Goal: Task Accomplishment & Management: Complete application form

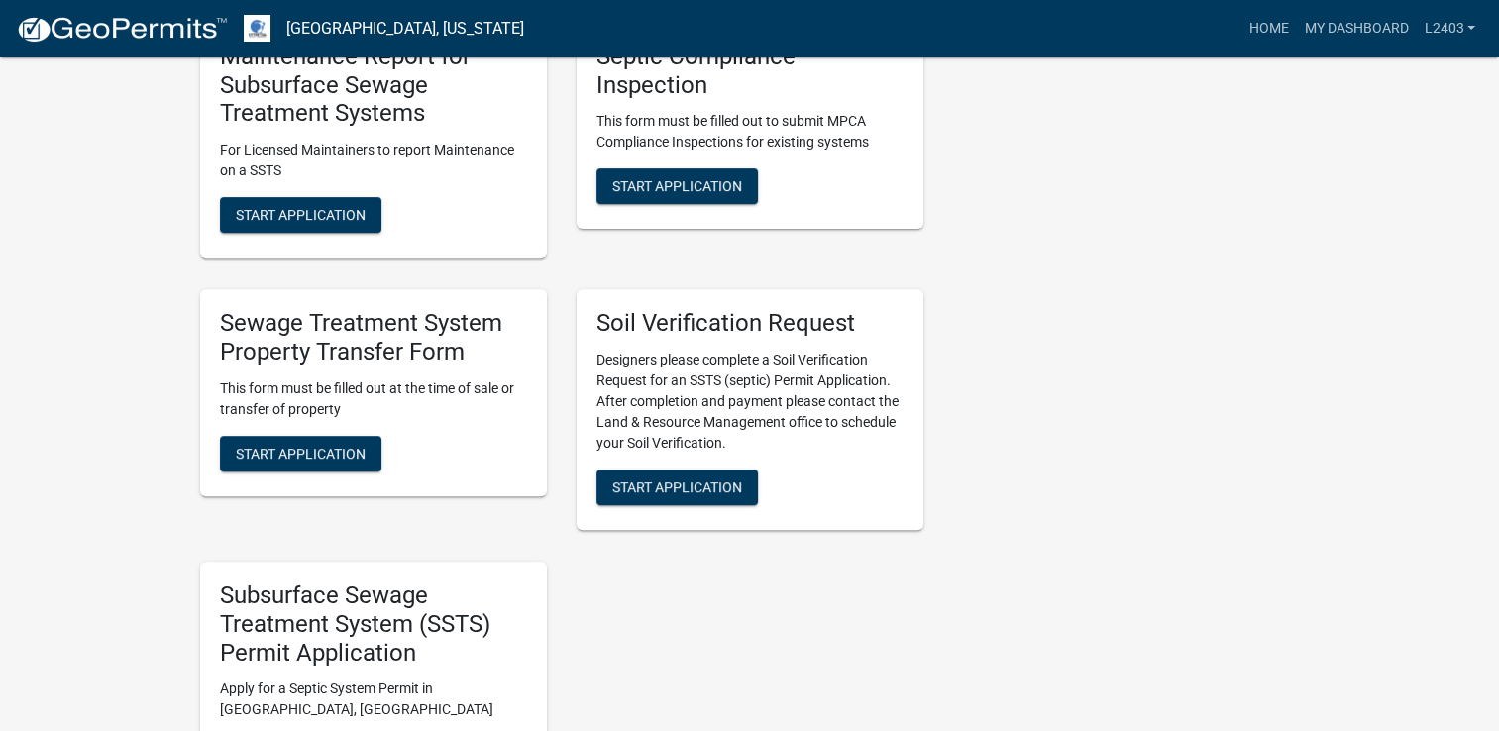
scroll to position [693, 0]
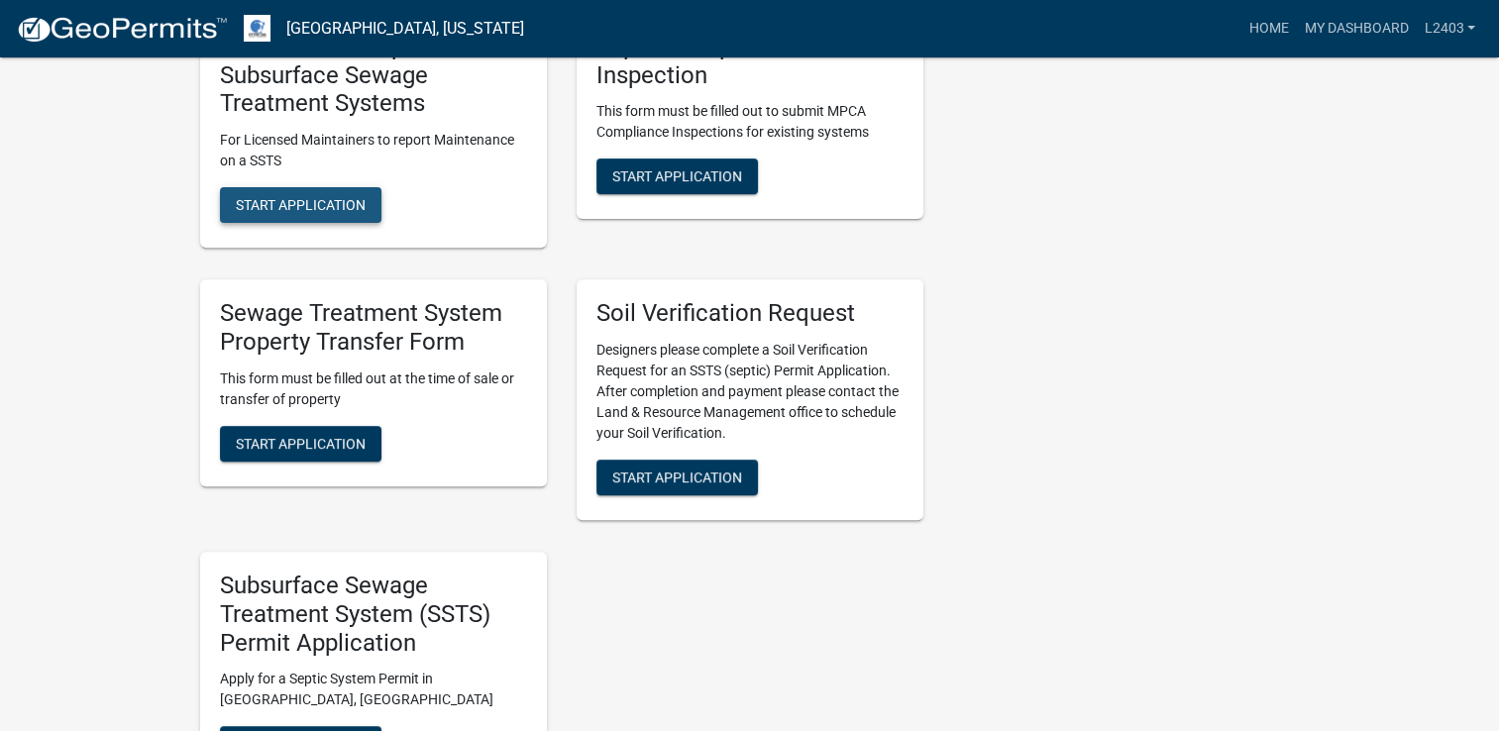
click at [358, 204] on span "Start Application" at bounding box center [301, 205] width 130 height 16
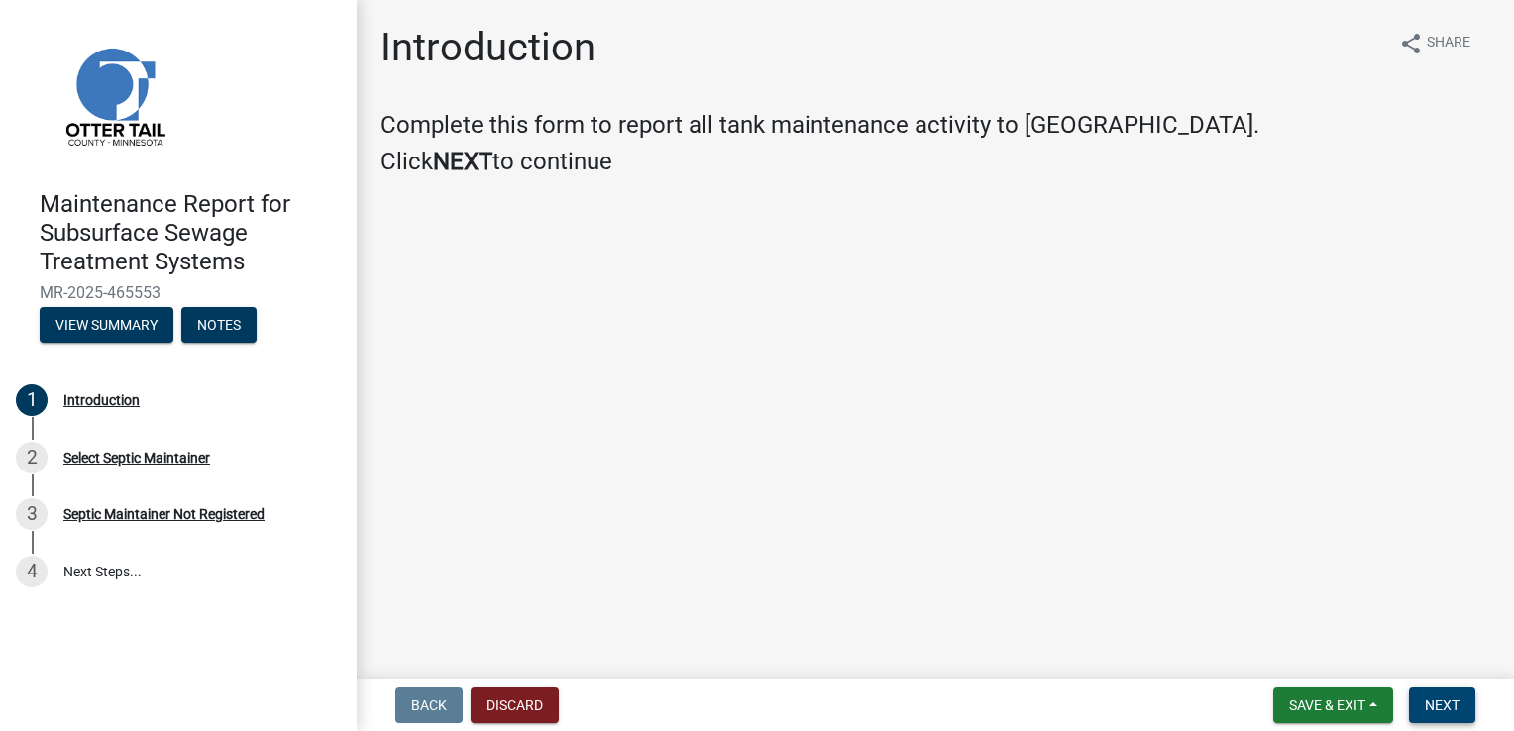
click at [1447, 708] on span "Next" at bounding box center [1442, 705] width 35 height 16
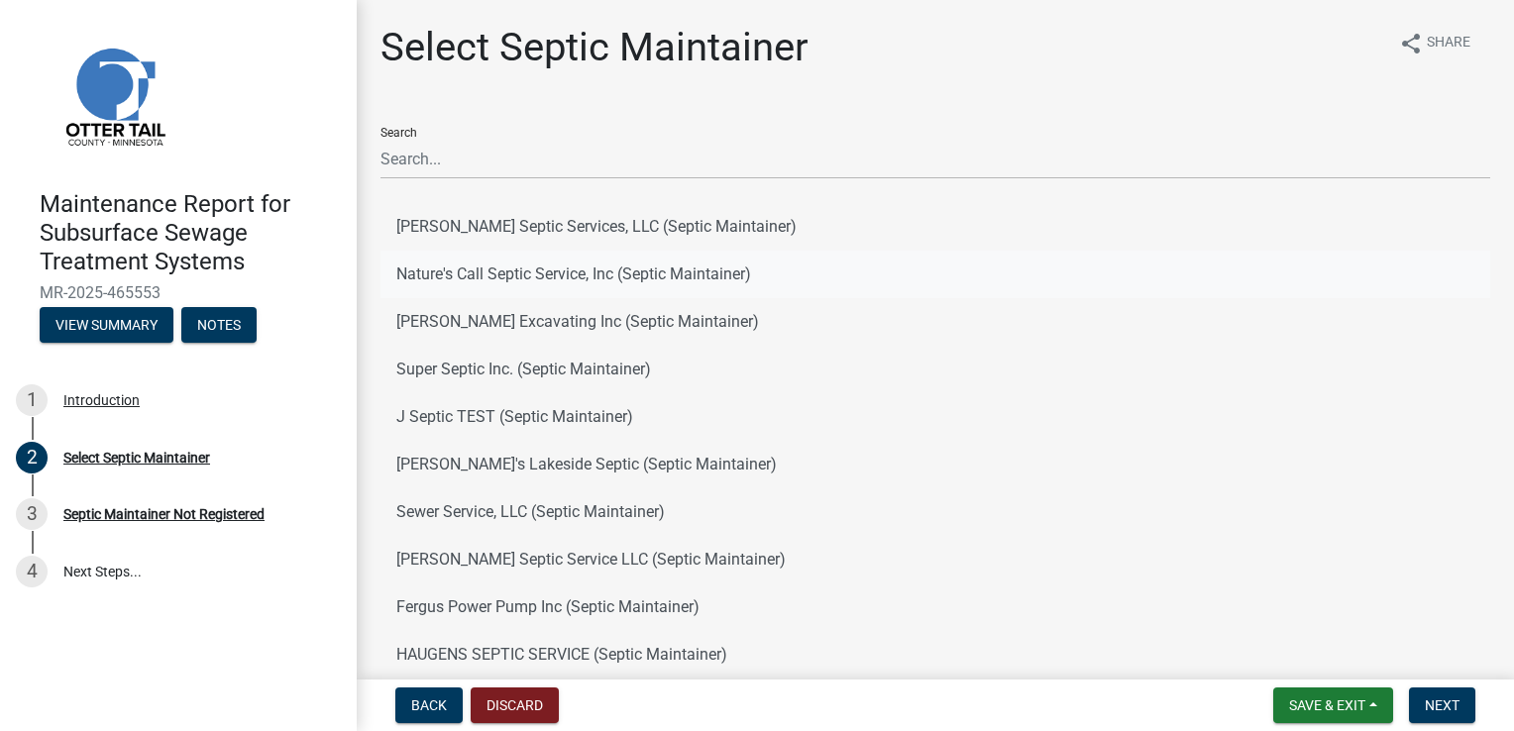
click at [479, 280] on button "Nature's Call Septic Service, Inc (Septic Maintainer)" at bounding box center [935, 275] width 1110 height 48
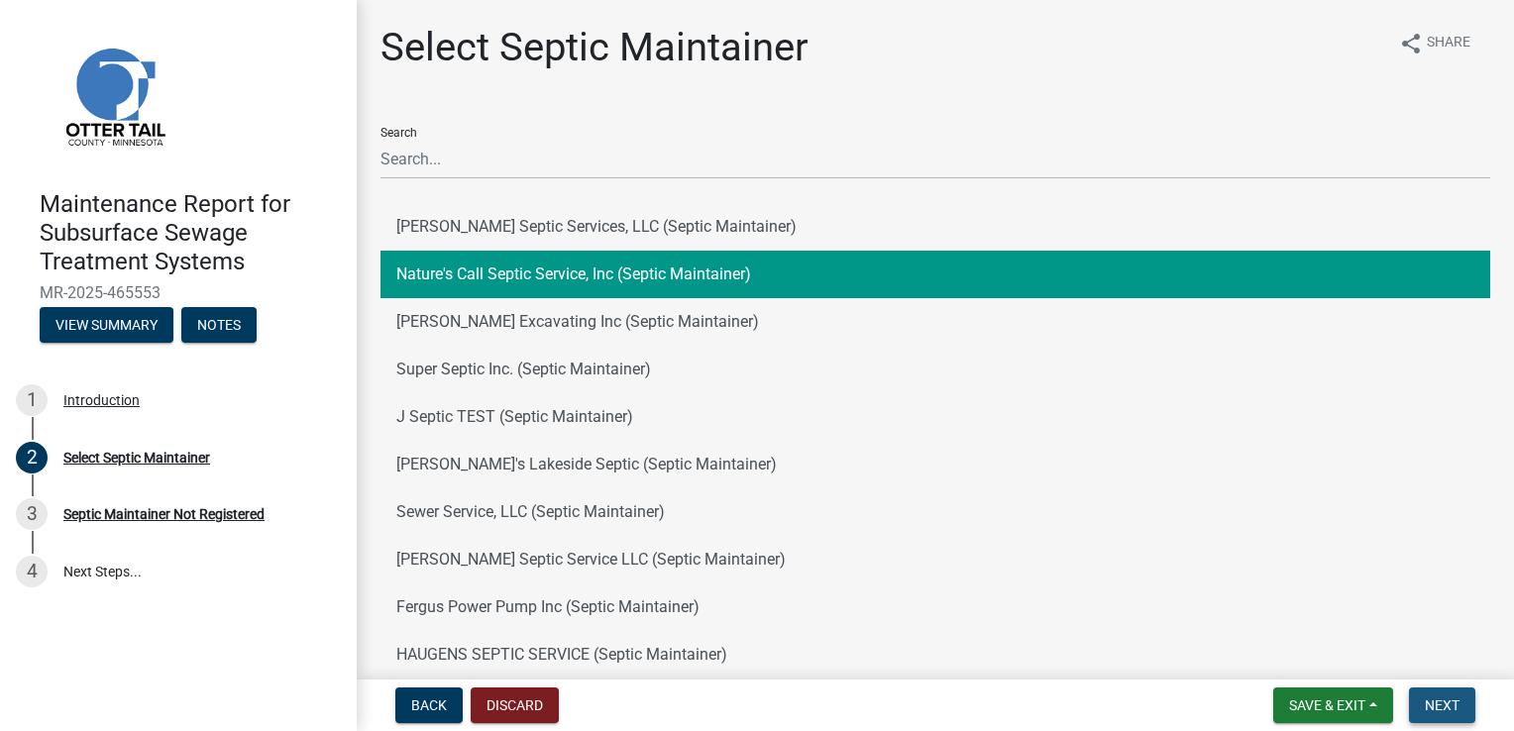
click at [1420, 715] on button "Next" at bounding box center [1442, 706] width 66 height 36
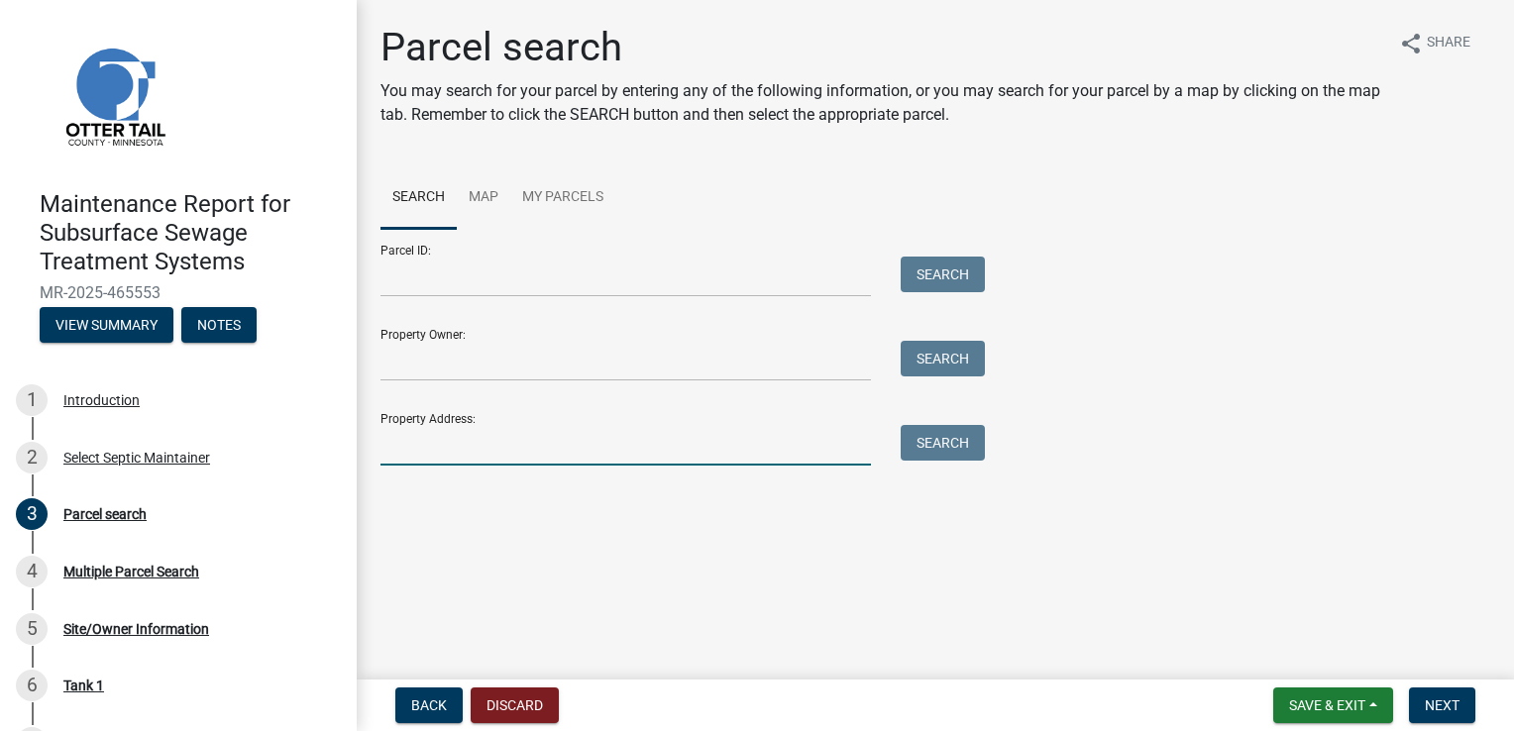
click at [441, 448] on input "Property Address:" at bounding box center [625, 445] width 490 height 41
type input "27988"
click at [957, 455] on button "Search" at bounding box center [943, 443] width 84 height 36
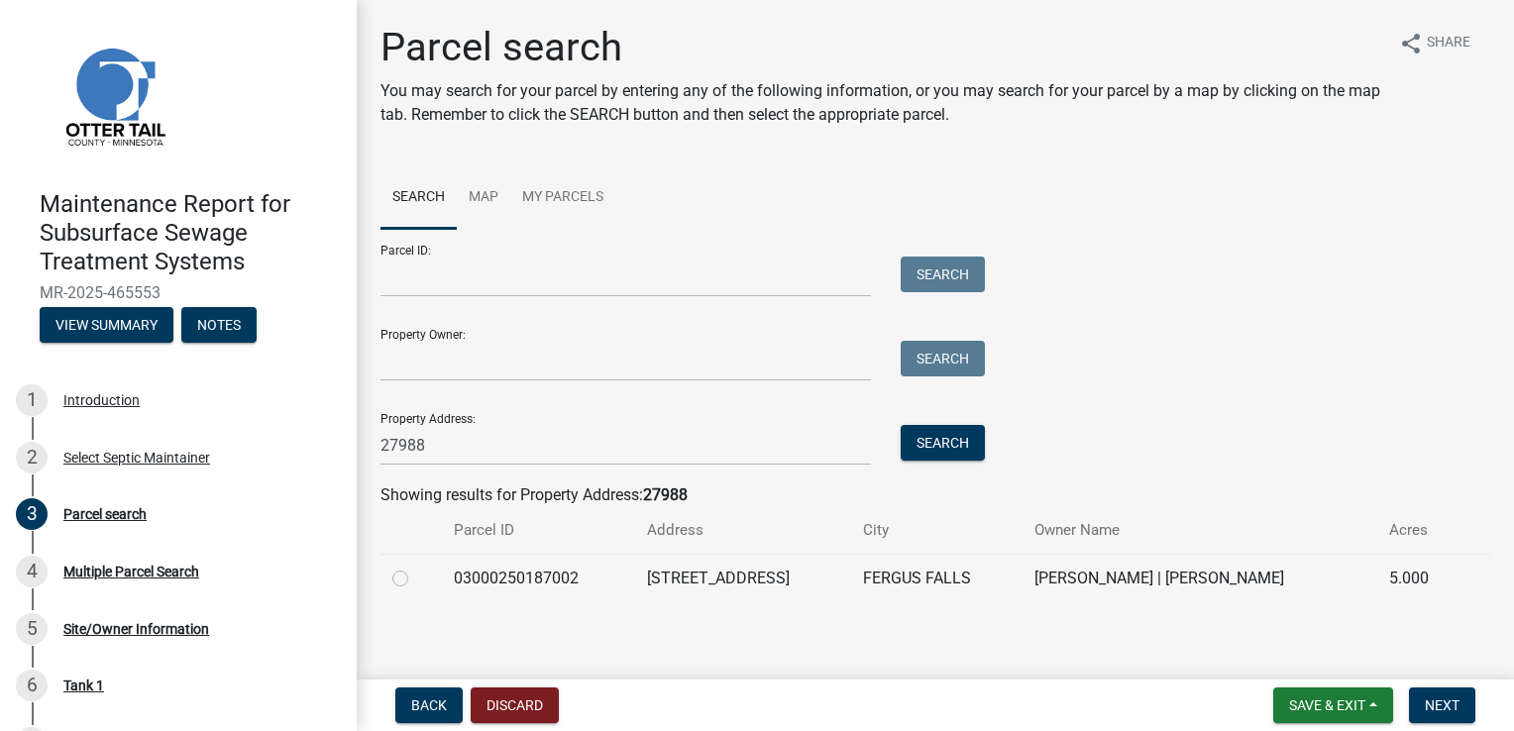
click at [416, 567] on label at bounding box center [416, 567] width 0 height 0
click at [416, 580] on input "radio" at bounding box center [422, 573] width 13 height 13
radio input "true"
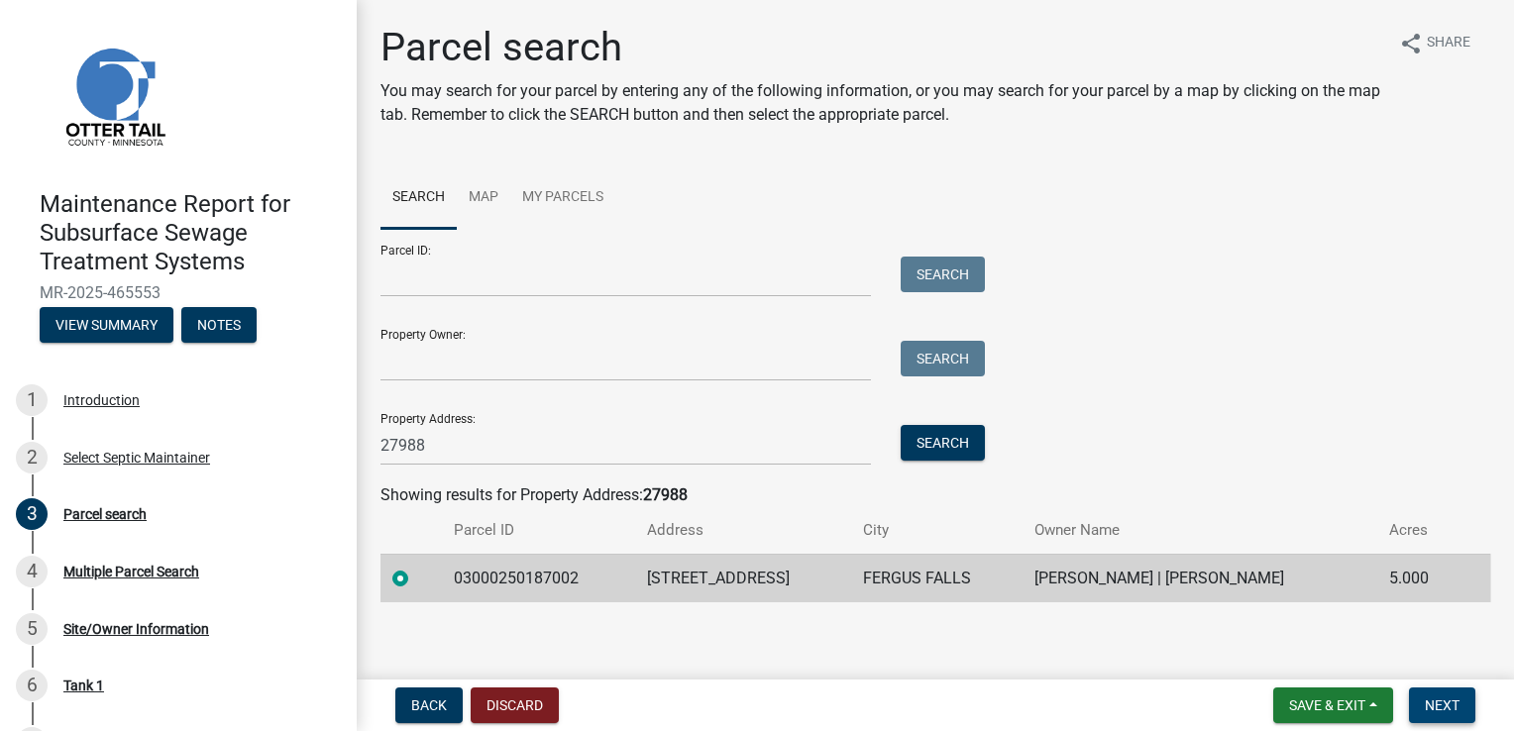
click at [1450, 708] on span "Next" at bounding box center [1442, 705] width 35 height 16
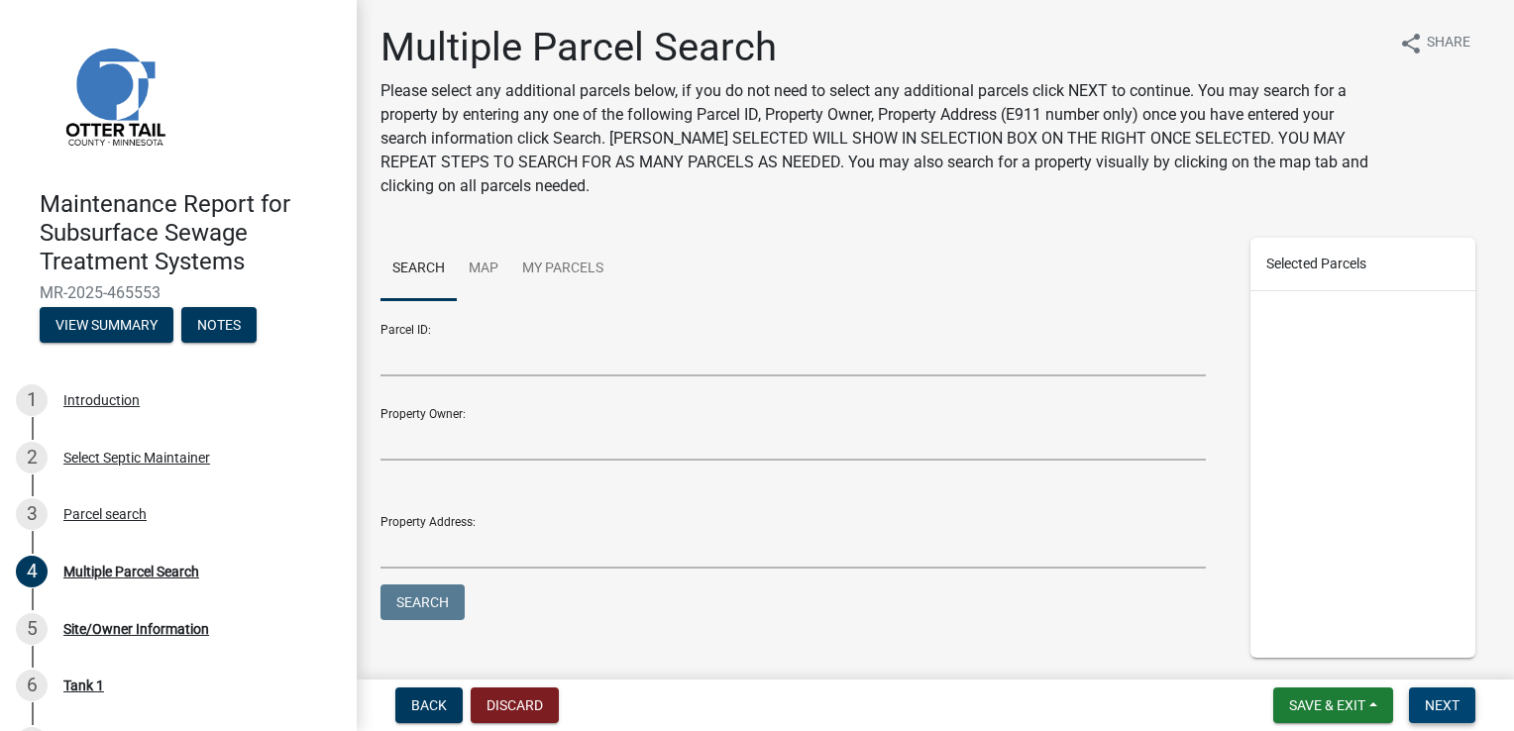
click at [1450, 708] on span "Next" at bounding box center [1442, 705] width 35 height 16
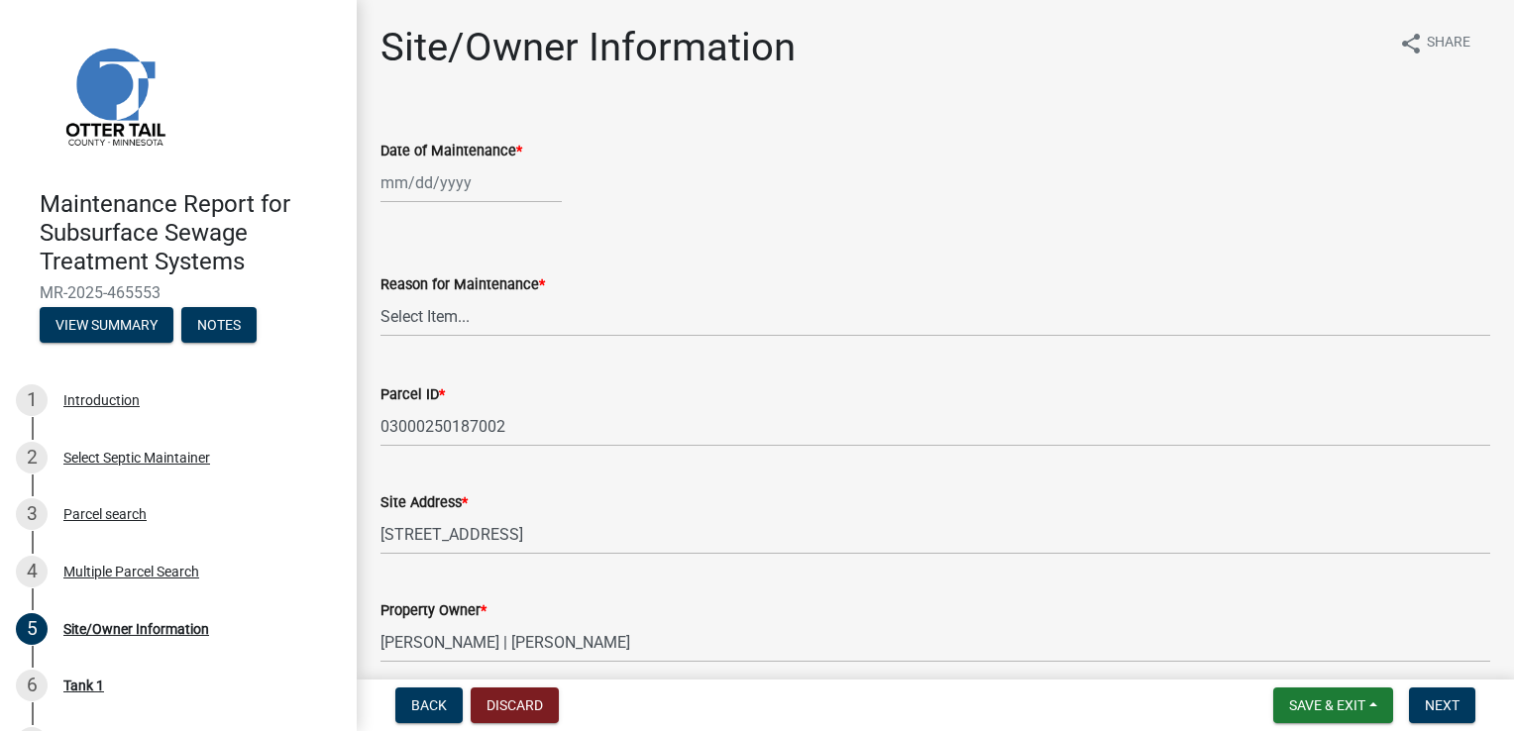
click at [448, 194] on div at bounding box center [470, 182] width 181 height 41
select select "8"
select select "2025"
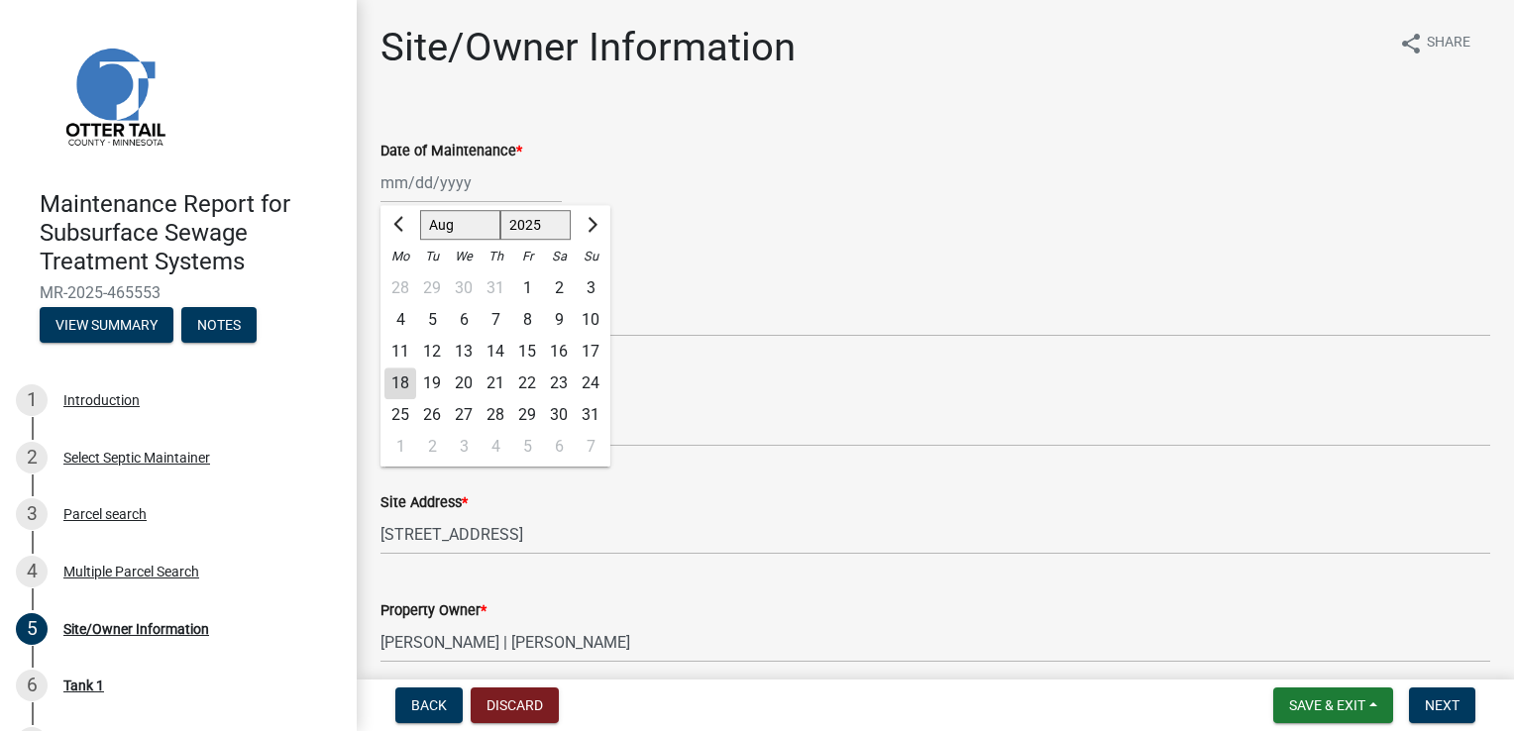
click at [396, 378] on div "18" at bounding box center [400, 384] width 32 height 32
type input "[DATE]"
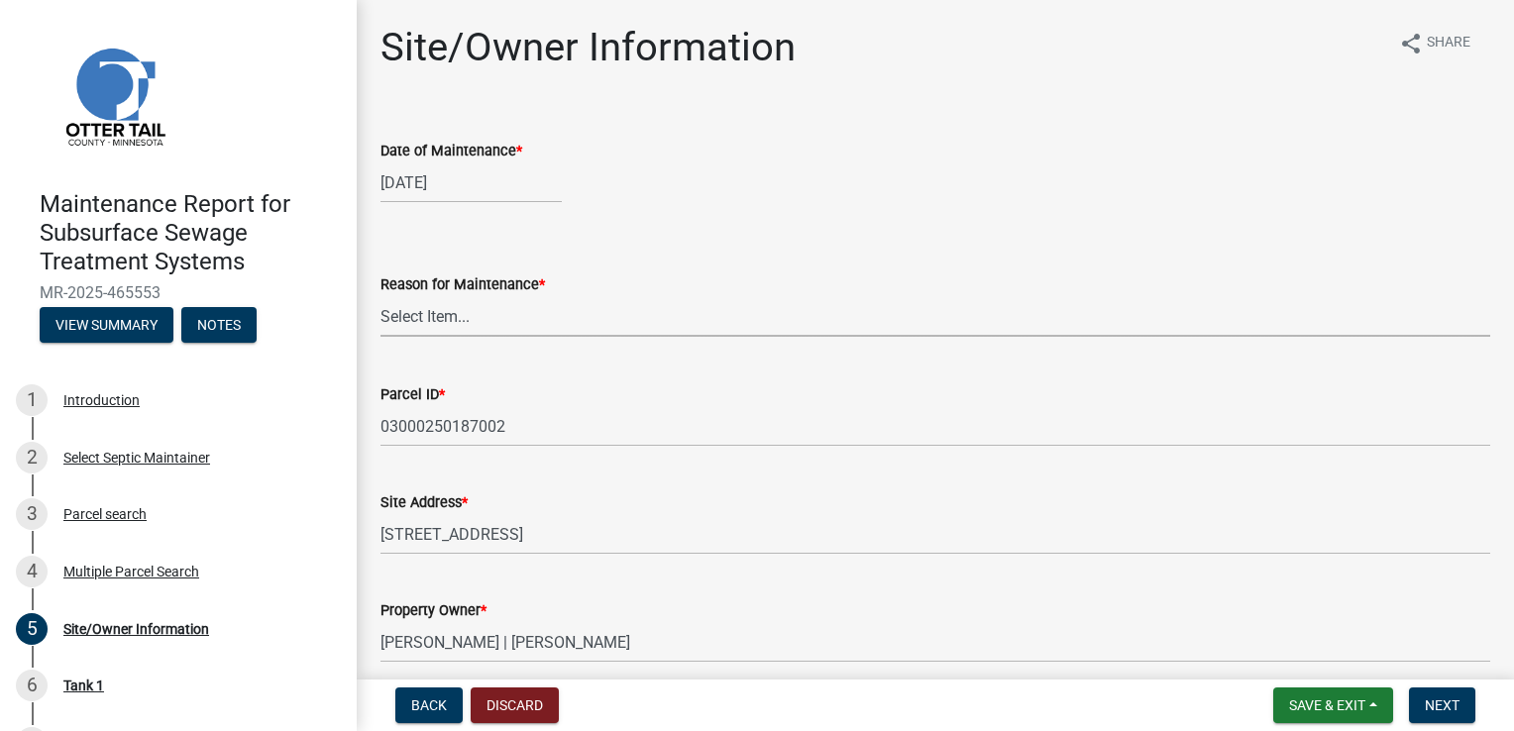
drag, startPoint x: 408, startPoint y: 325, endPoint x: 408, endPoint y: 338, distance: 12.9
click at [408, 325] on select "Select Item... Called Routine Other" at bounding box center [935, 316] width 1110 height 41
click at [380, 296] on select "Select Item... Called Routine Other" at bounding box center [935, 316] width 1110 height 41
select select "3ac72b63-7b21-42e4-8192-806faae7a4f1"
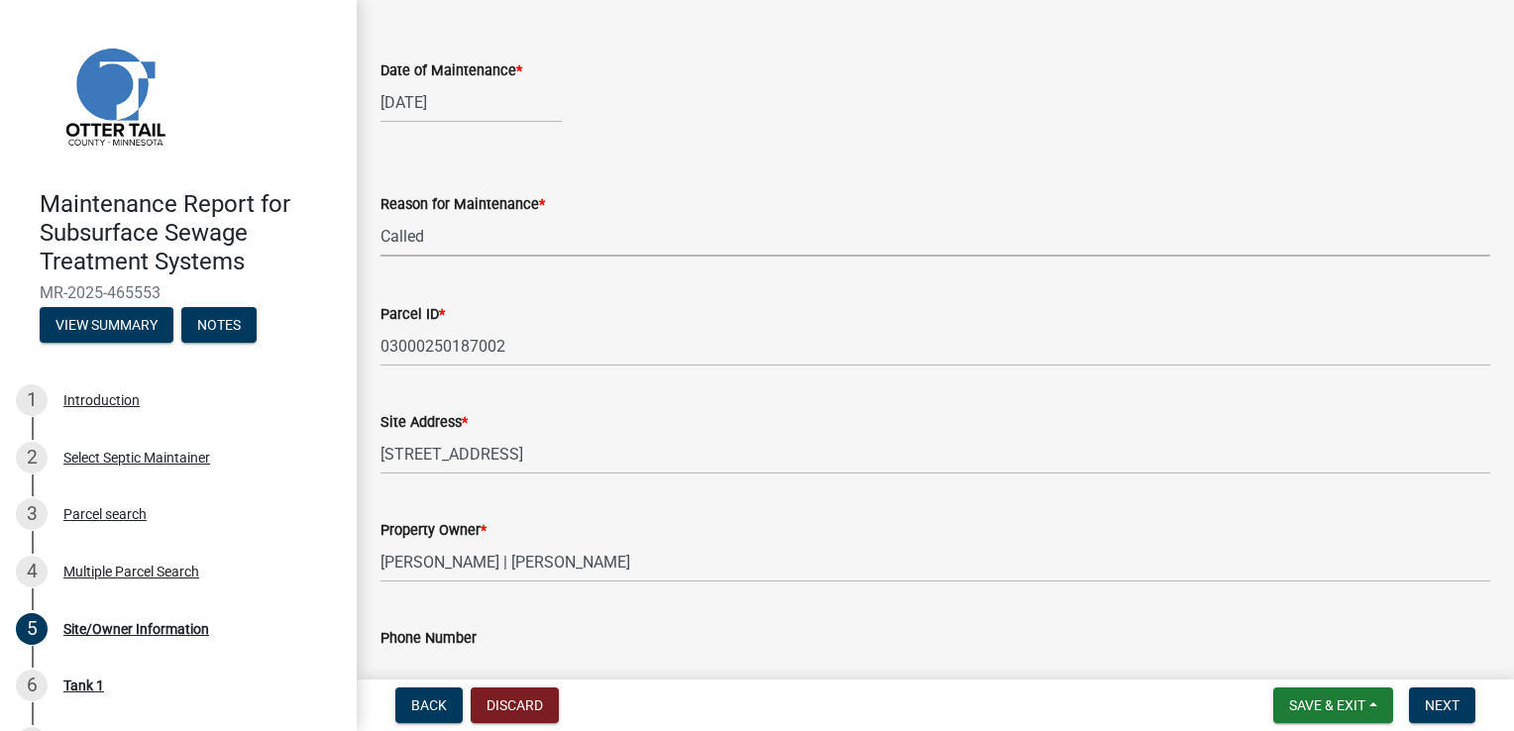
scroll to position [297, 0]
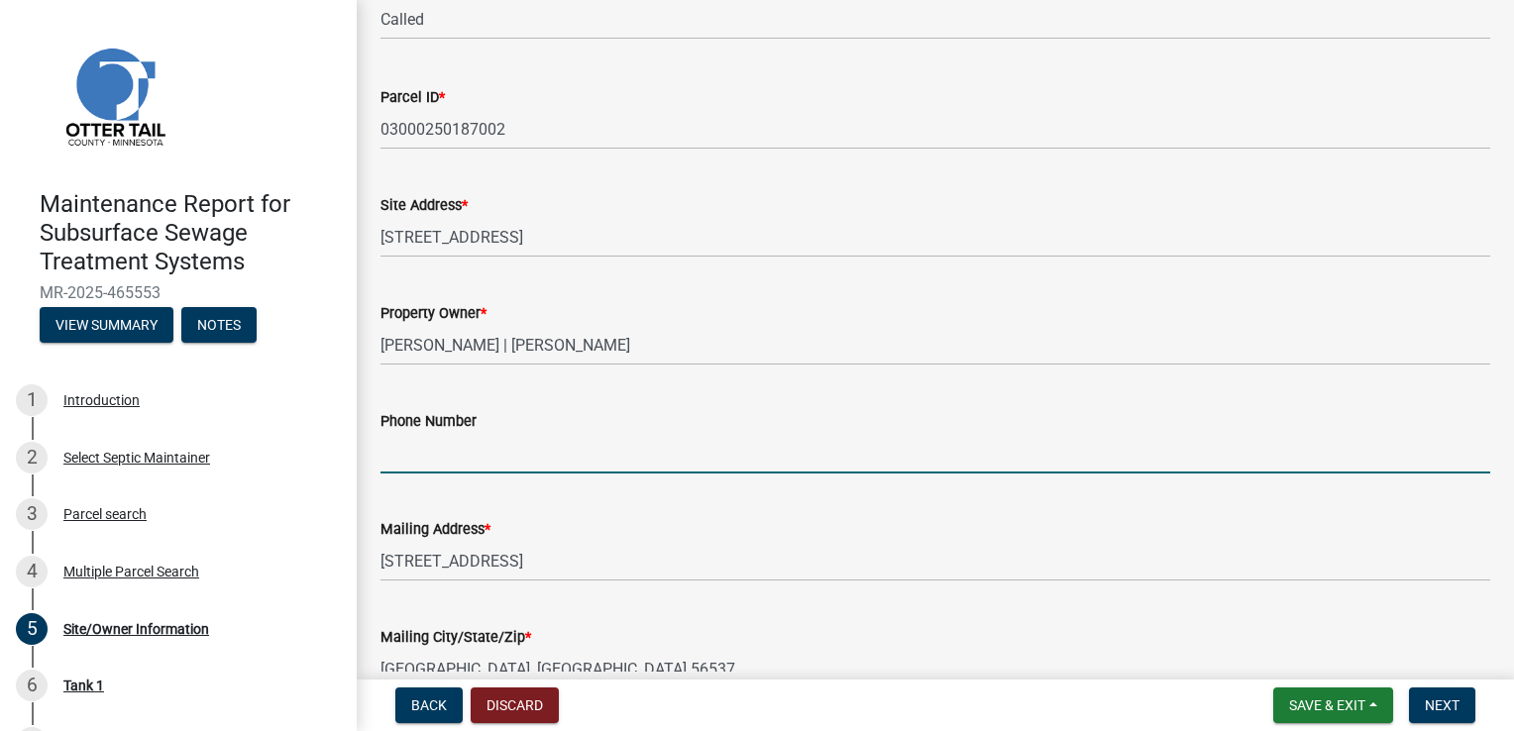
click at [429, 455] on input "Phone Number" at bounding box center [935, 453] width 1110 height 41
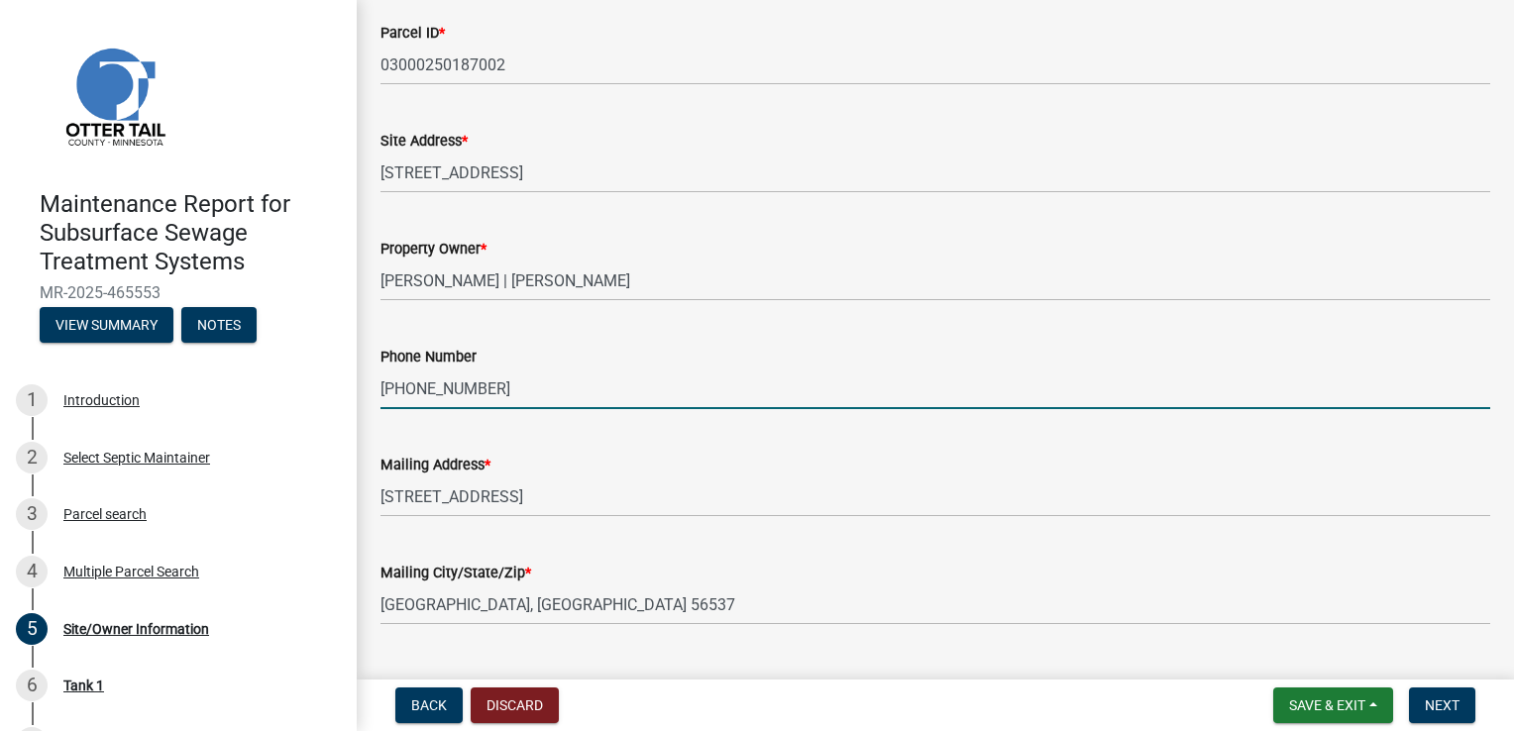
scroll to position [517, 0]
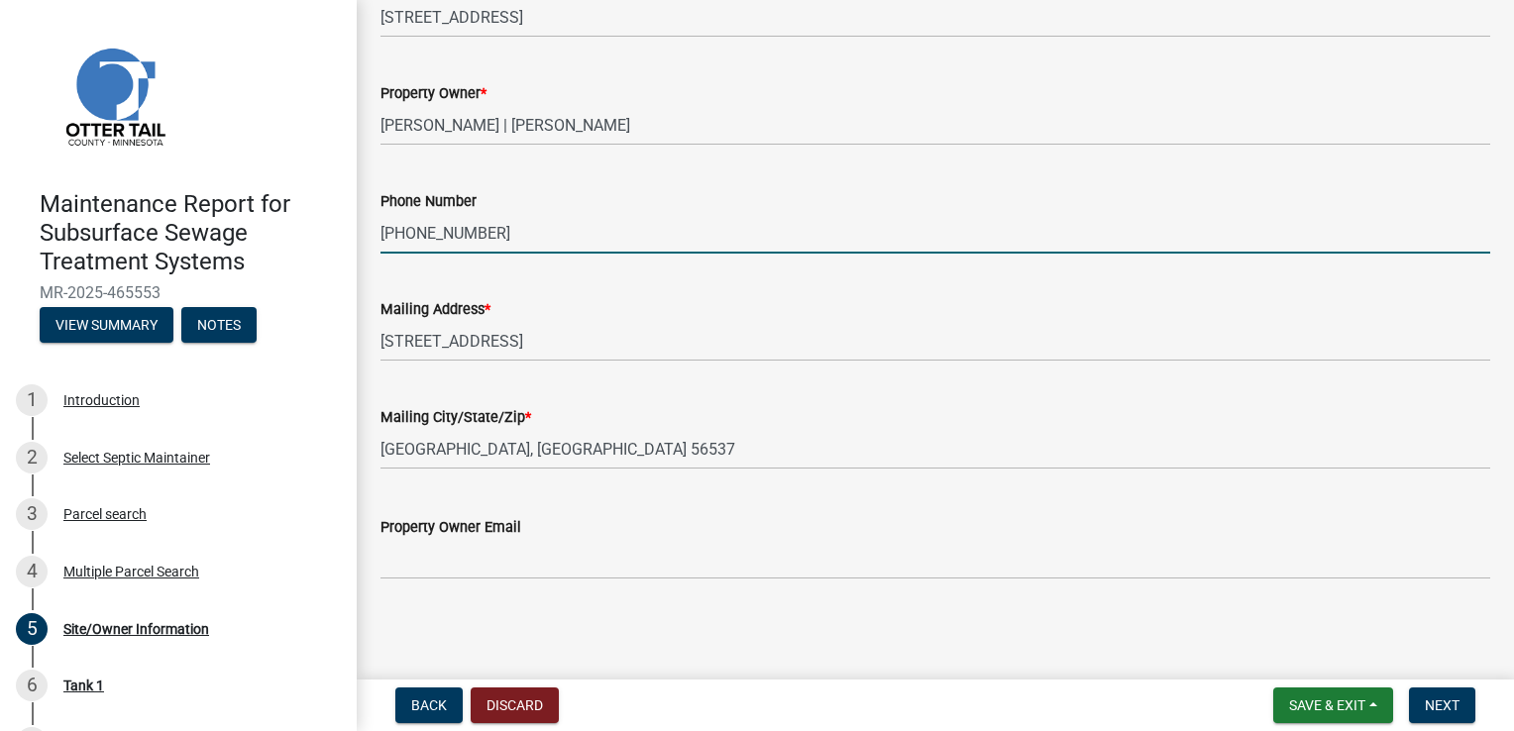
type input "[PHONE_NUMBER]"
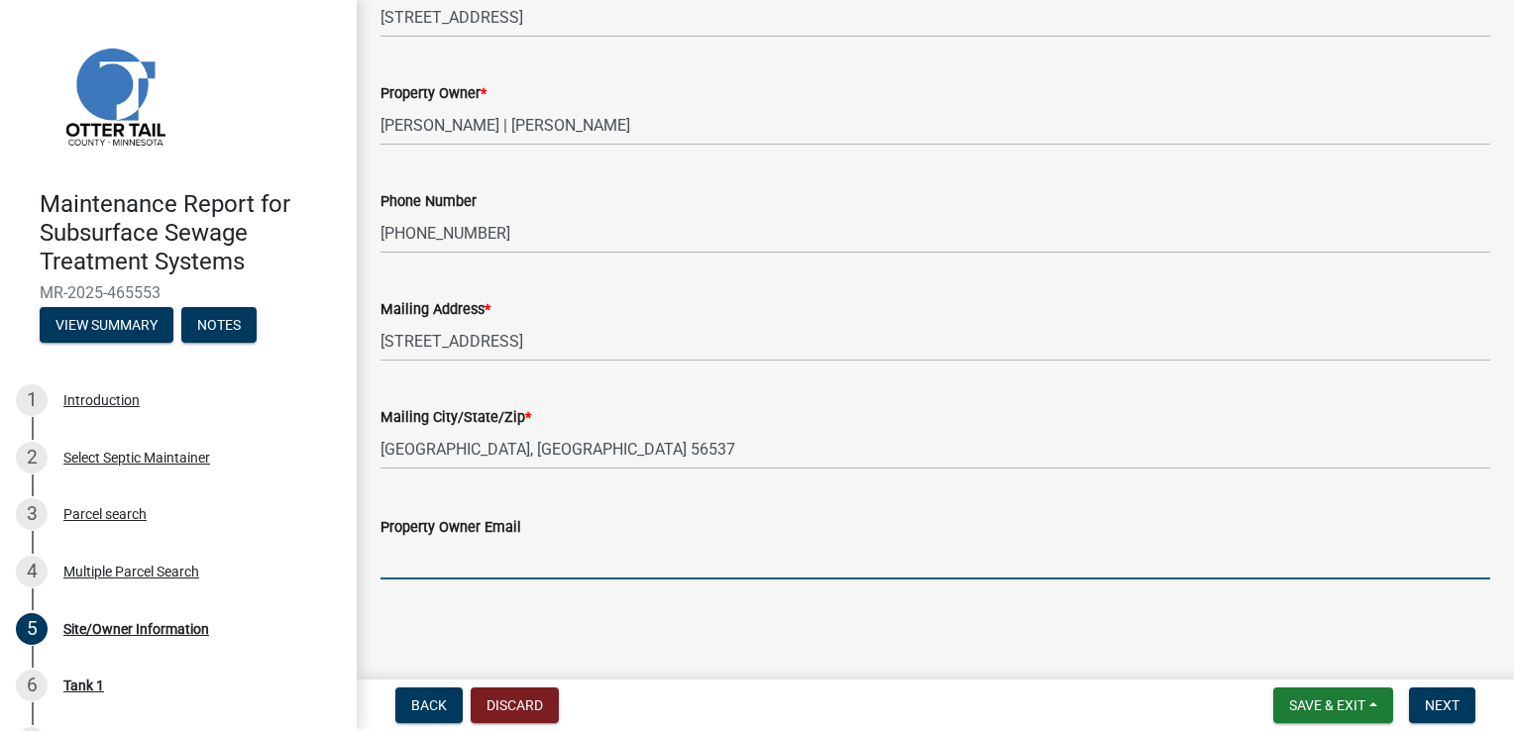
click at [412, 550] on input "Property Owner Email" at bounding box center [935, 559] width 1110 height 41
type input "[PERSON_NAME][EMAIL_ADDRESS][DOMAIN_NAME]"
click at [1448, 703] on span "Next" at bounding box center [1442, 705] width 35 height 16
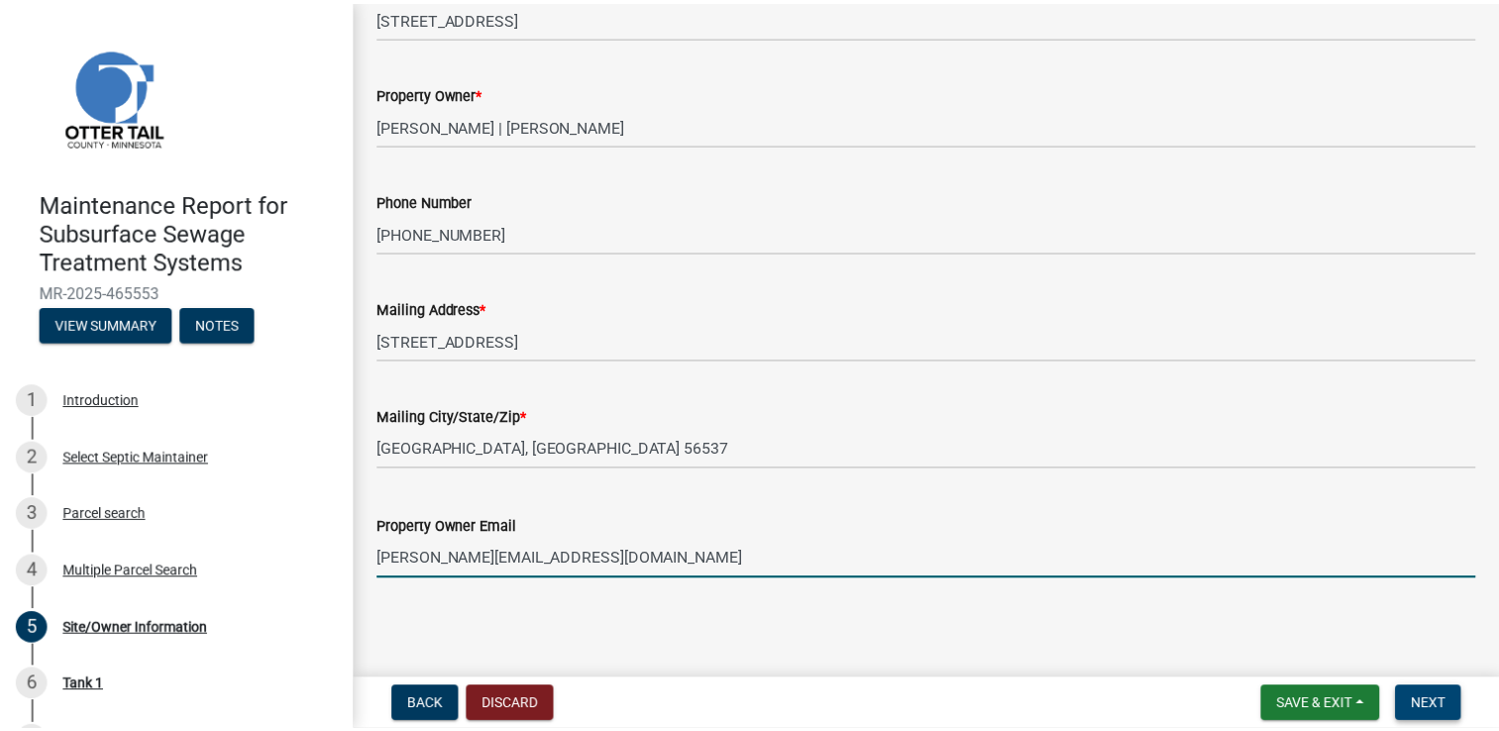
scroll to position [0, 0]
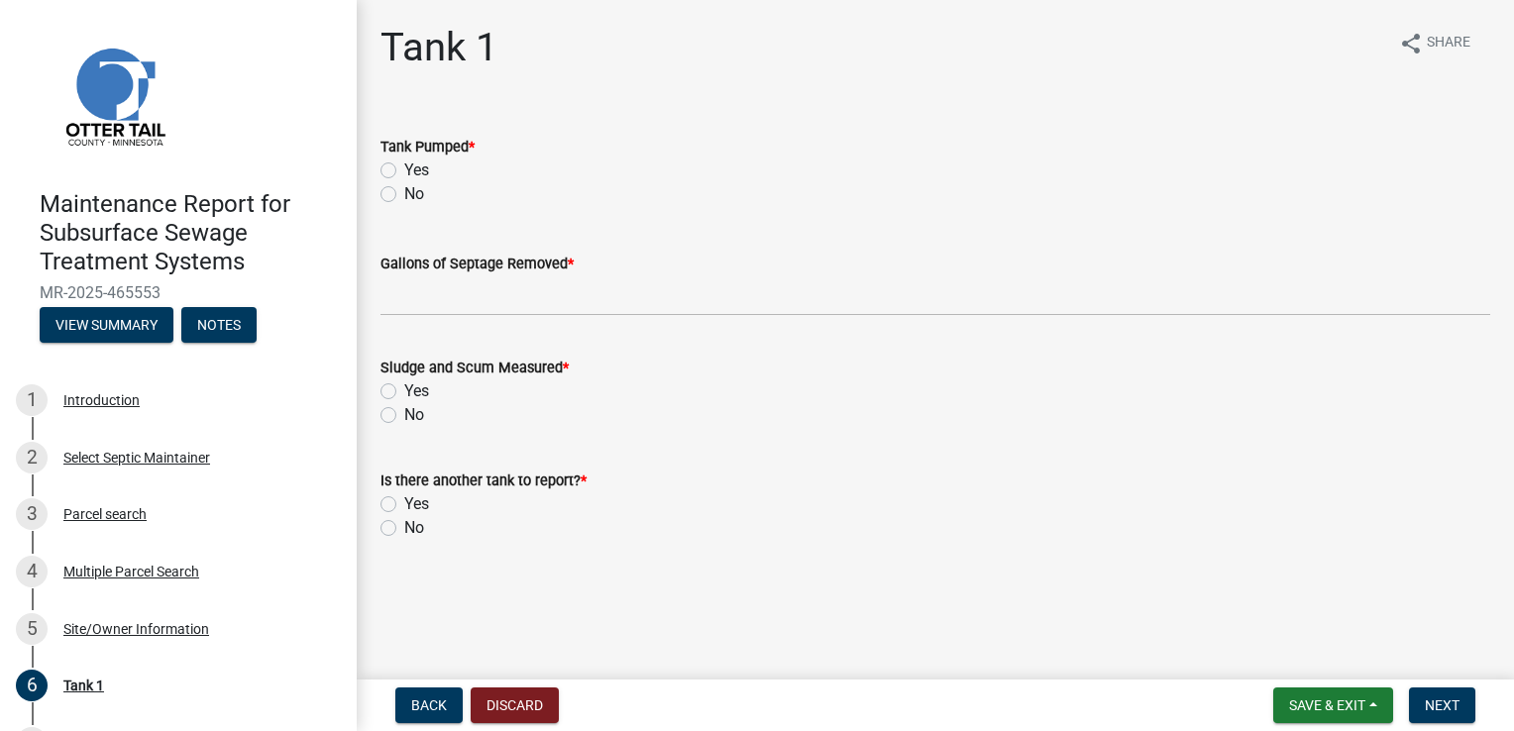
click at [428, 170] on label "Yes" at bounding box center [416, 171] width 25 height 24
click at [417, 170] on input "Yes" at bounding box center [410, 165] width 13 height 13
radio input "true"
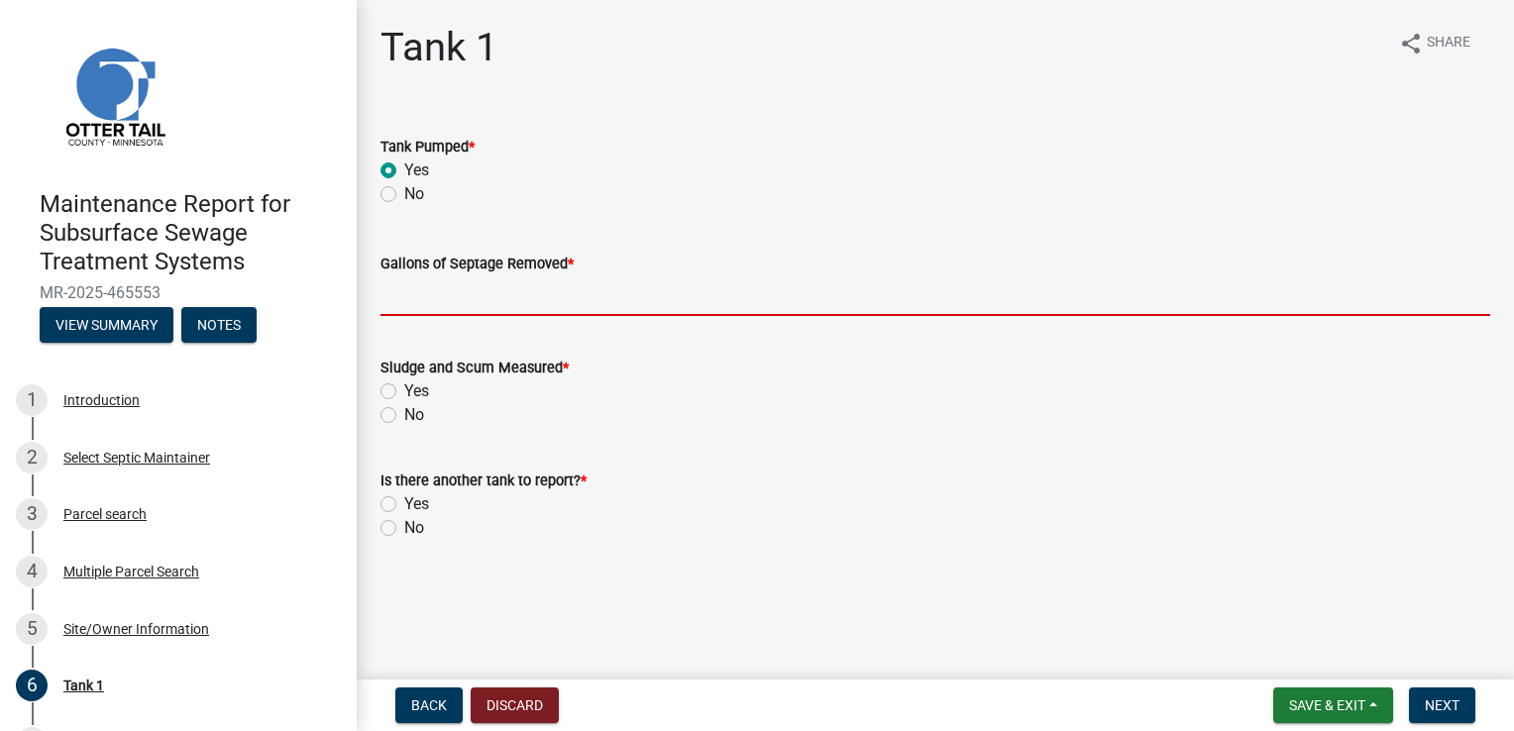
click at [466, 286] on input "Gallons of Septage Removed *" at bounding box center [935, 295] width 1110 height 41
type input "1500"
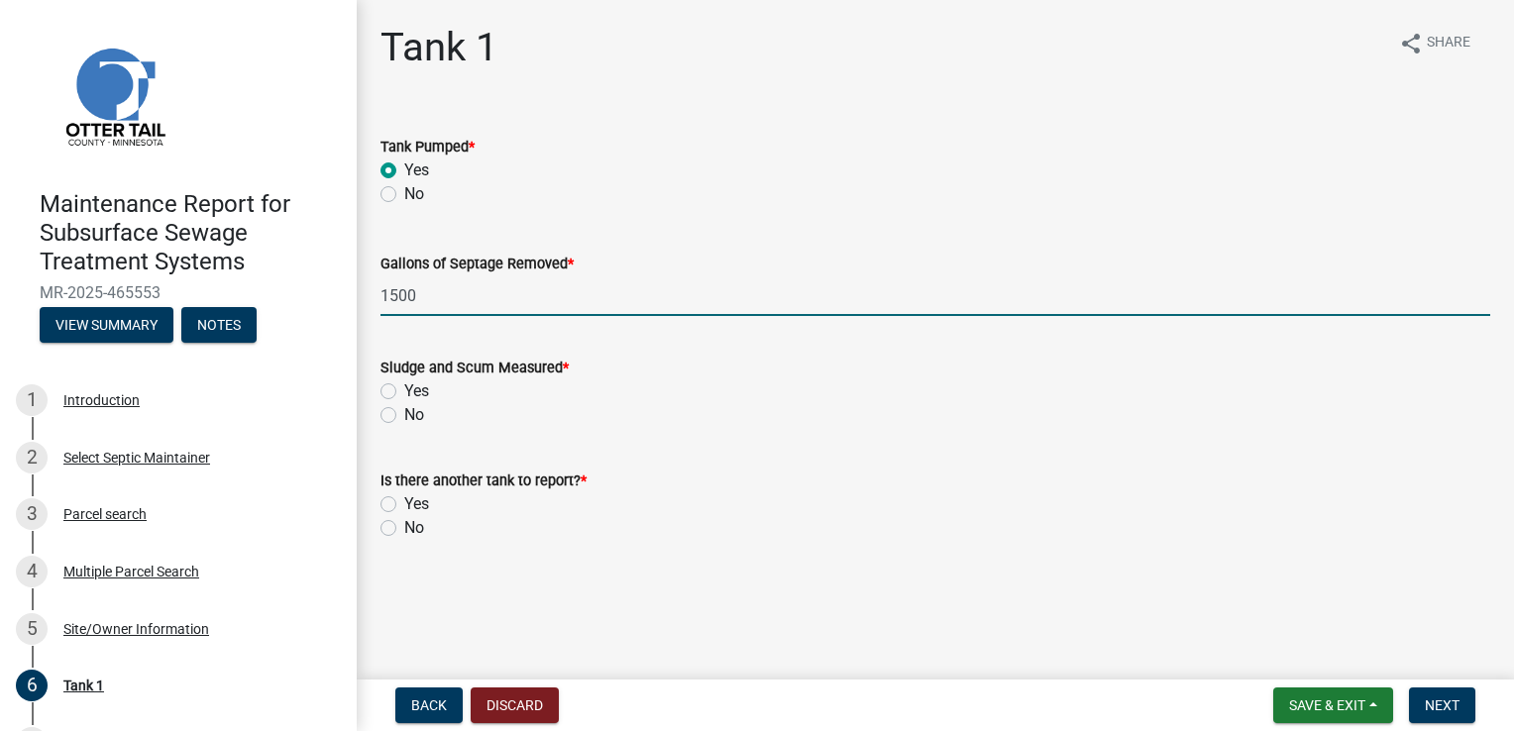
click at [404, 391] on label "Yes" at bounding box center [416, 391] width 25 height 24
click at [404, 391] on input "Yes" at bounding box center [410, 385] width 13 height 13
radio input "true"
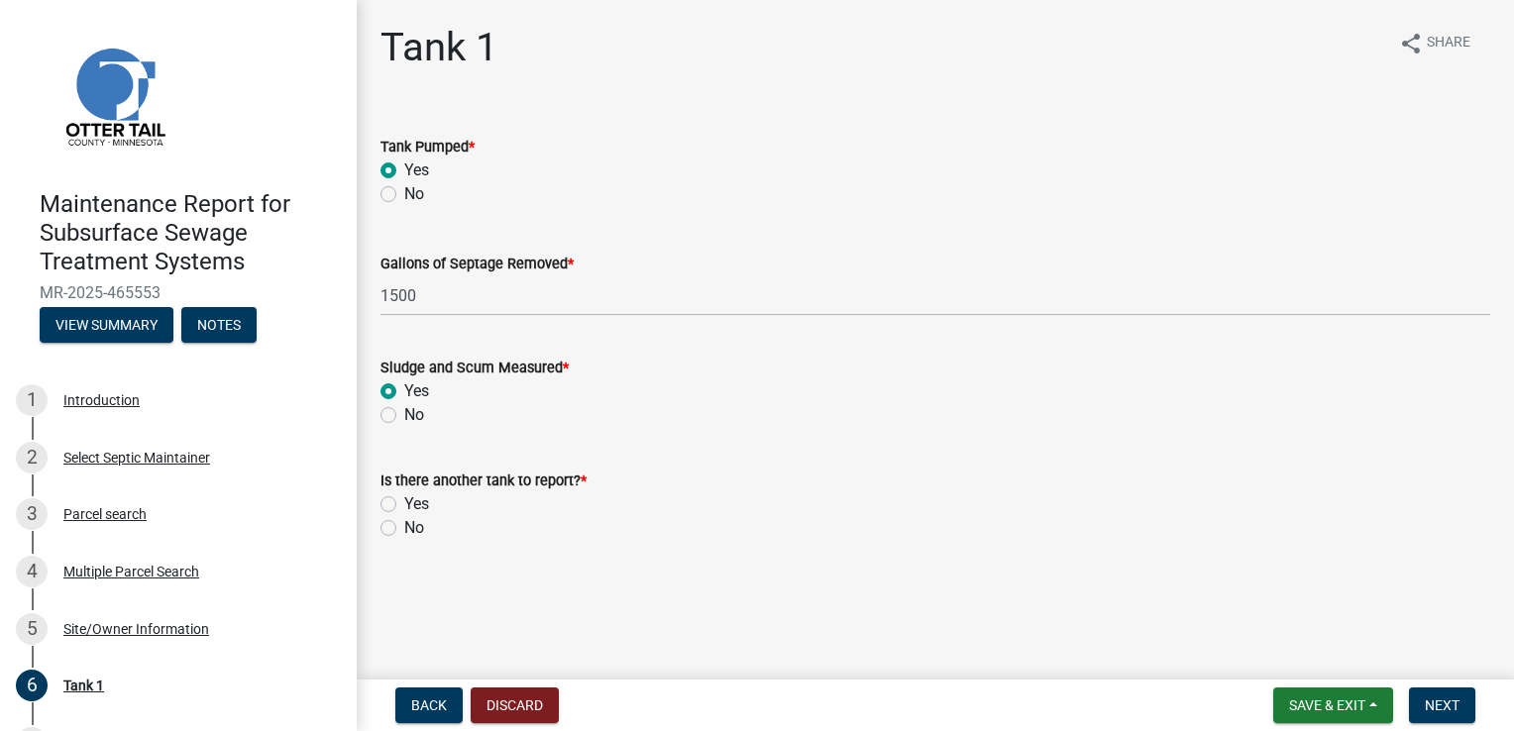
click at [404, 527] on label "No" at bounding box center [414, 528] width 20 height 24
click at [404, 527] on input "No" at bounding box center [410, 522] width 13 height 13
radio input "true"
click at [1435, 711] on span "Next" at bounding box center [1442, 705] width 35 height 16
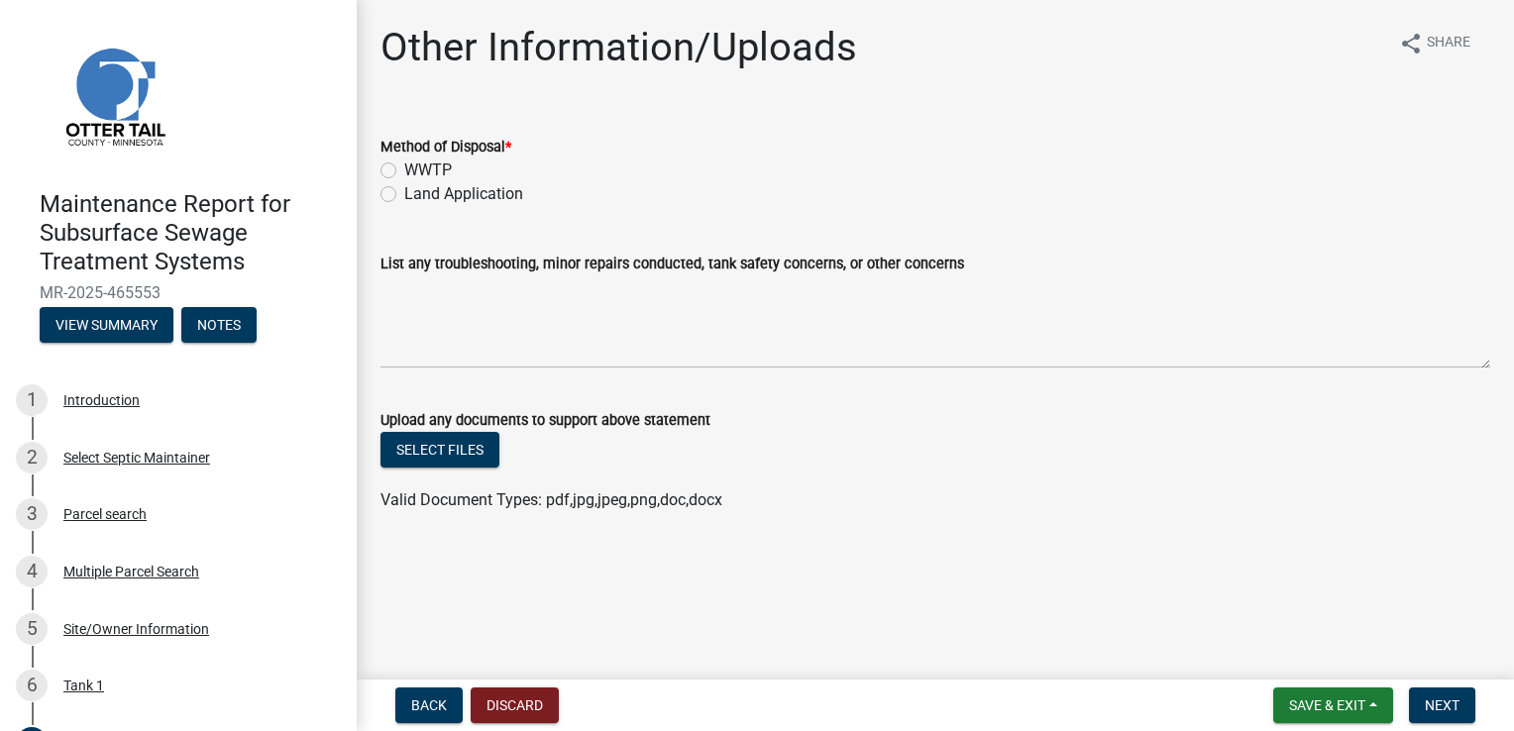
click at [492, 187] on label "Land Application" at bounding box center [463, 194] width 119 height 24
click at [417, 187] on input "Land Application" at bounding box center [410, 188] width 13 height 13
radio input "true"
click at [1447, 710] on span "Next" at bounding box center [1442, 705] width 35 height 16
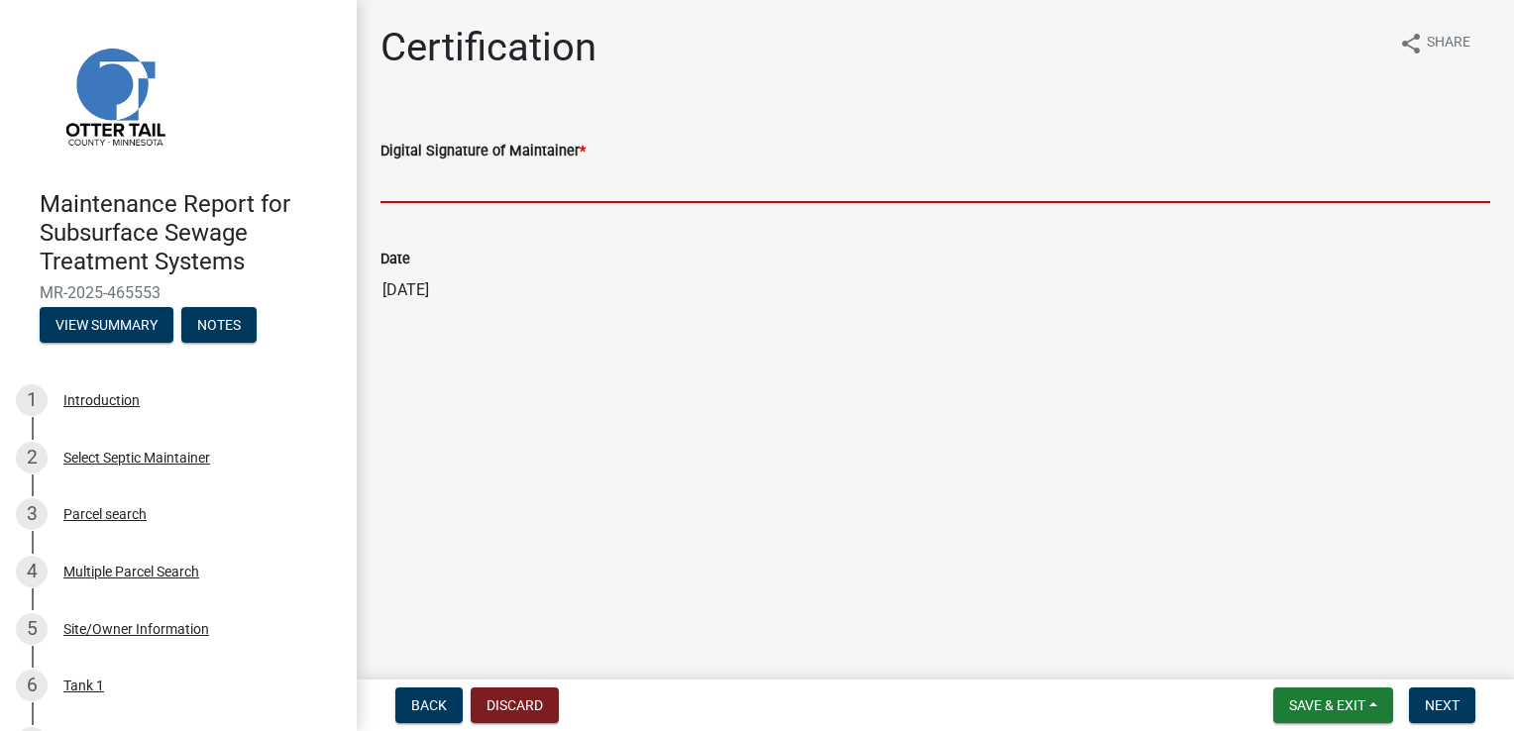
click at [448, 184] on input "Digital Signature of Maintainer *" at bounding box center [935, 182] width 1110 height 41
type input "[PERSON_NAME]"
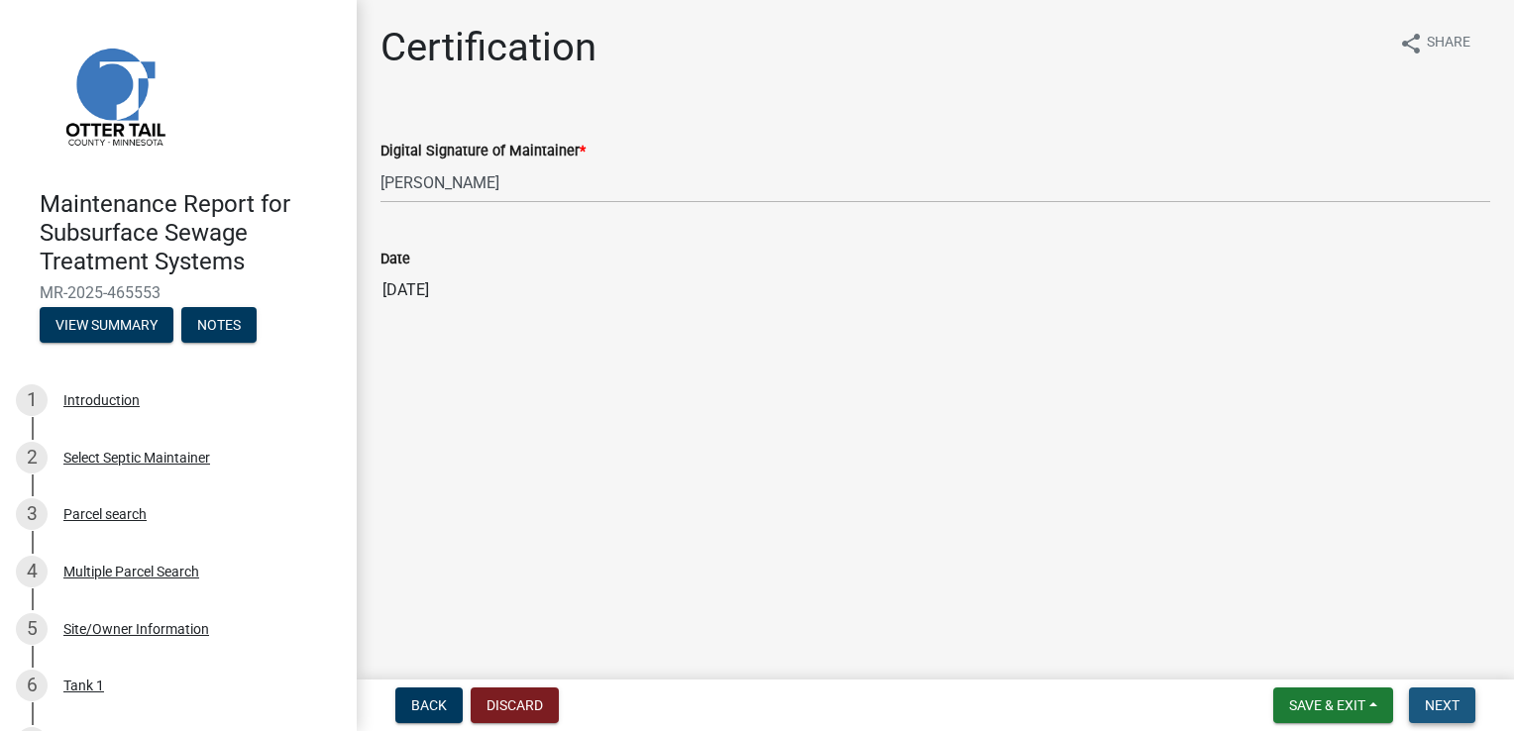
click at [1438, 703] on span "Next" at bounding box center [1442, 705] width 35 height 16
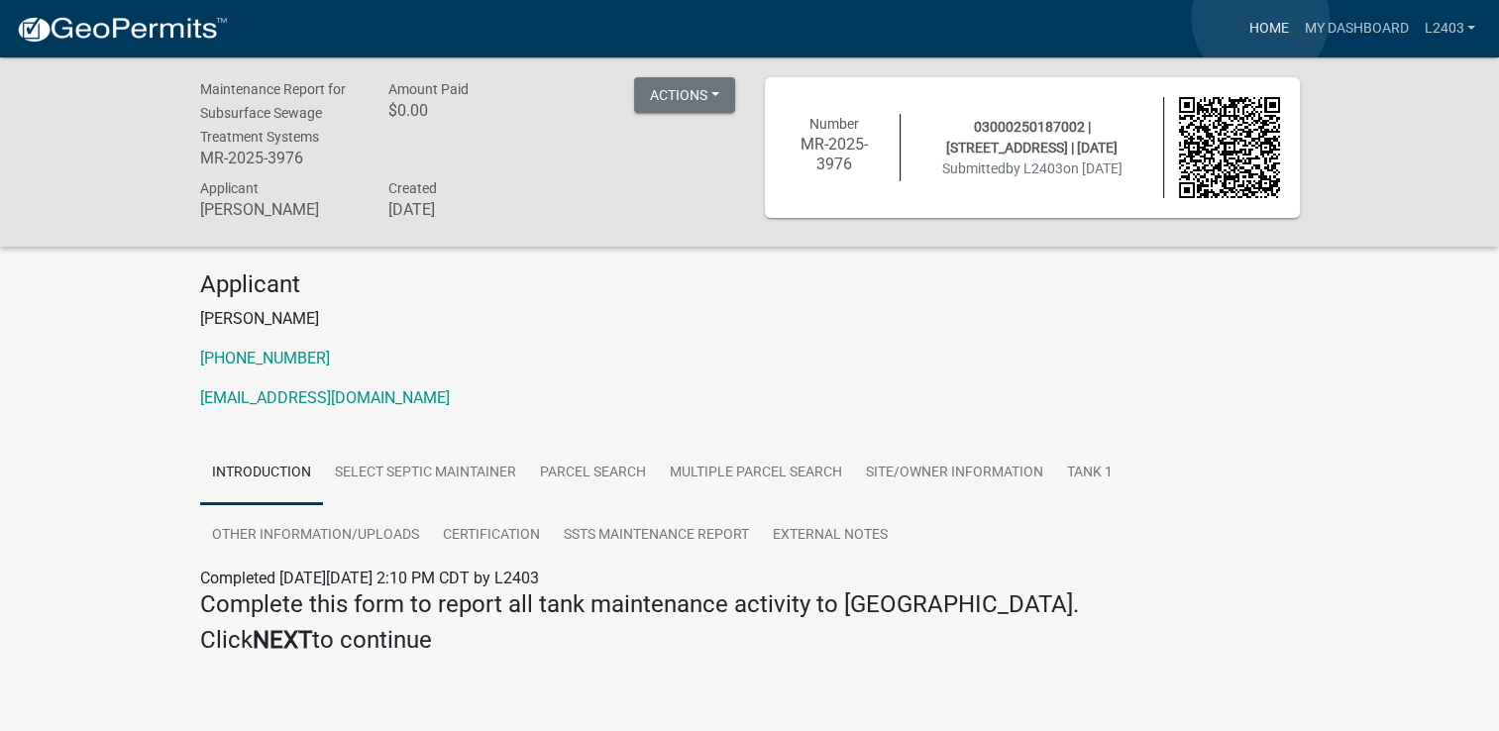
click at [1260, 18] on link "Home" at bounding box center [1267, 29] width 55 height 38
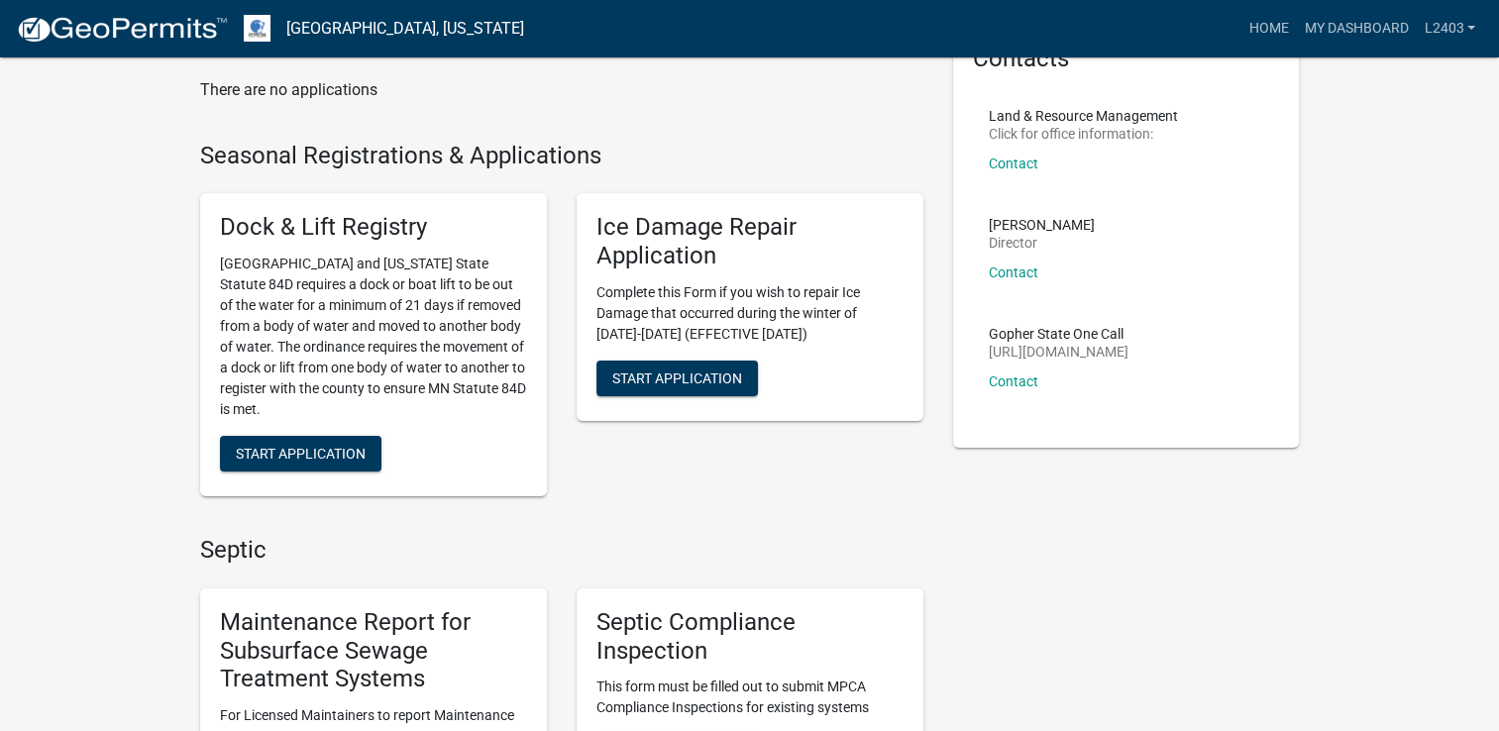
scroll to position [297, 0]
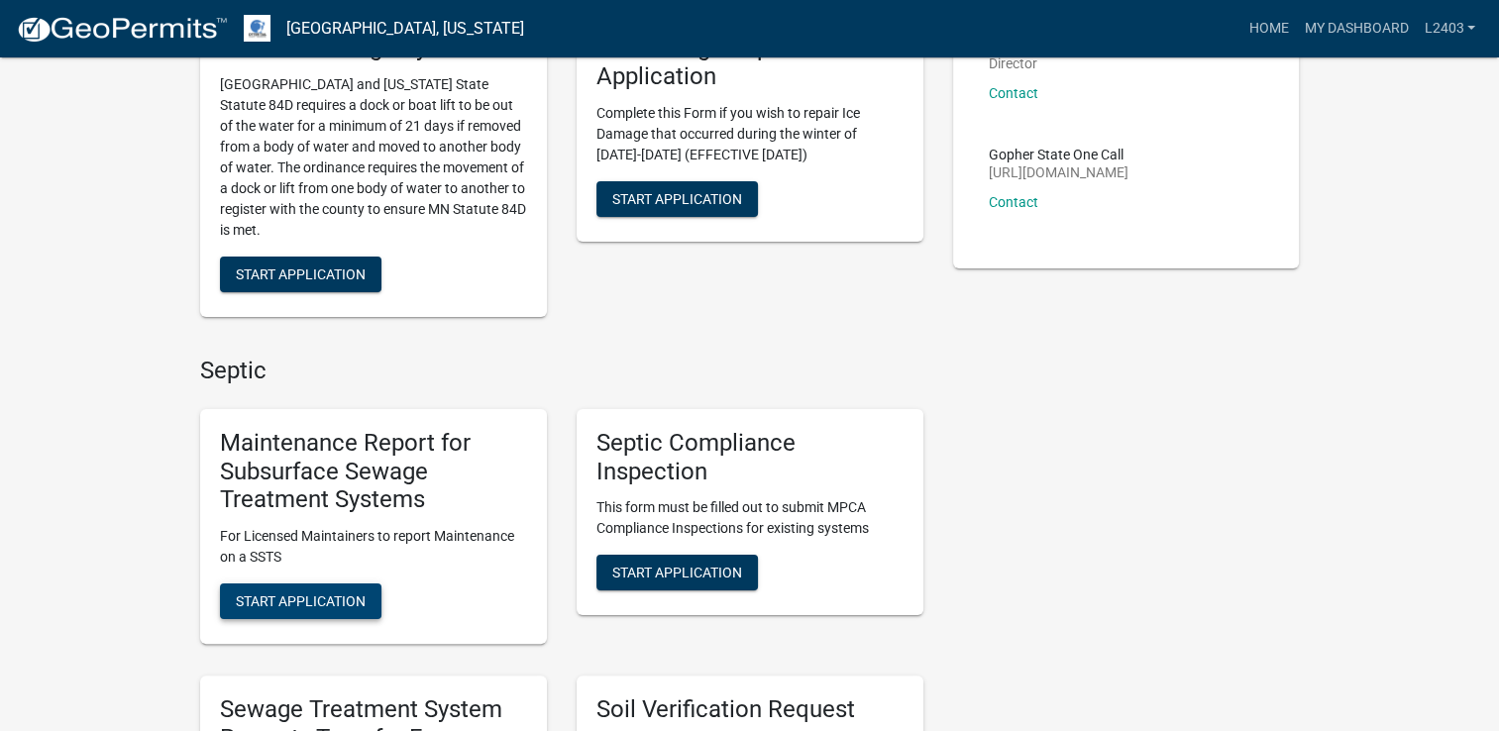
click at [305, 606] on span "Start Application" at bounding box center [301, 601] width 130 height 16
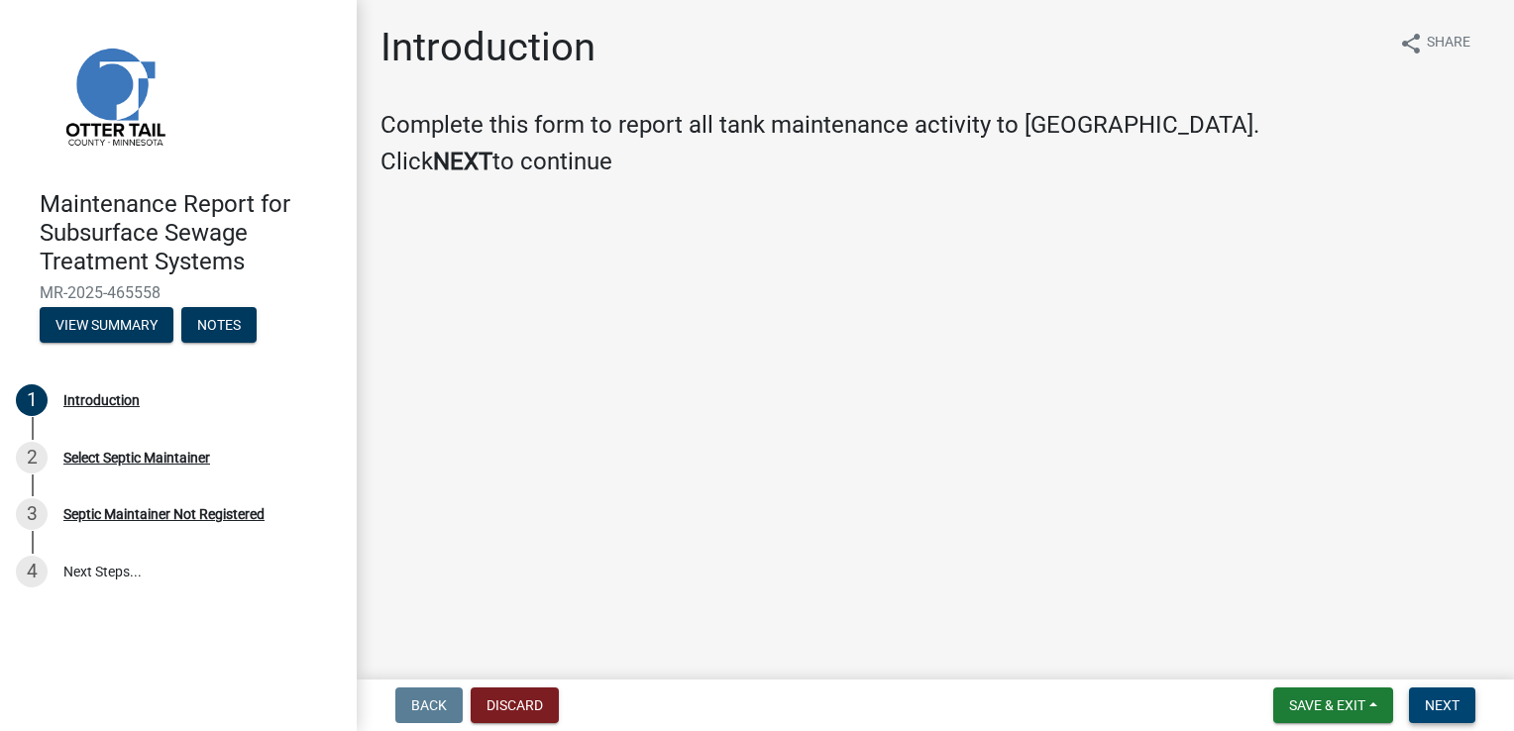
click at [1430, 702] on span "Next" at bounding box center [1442, 705] width 35 height 16
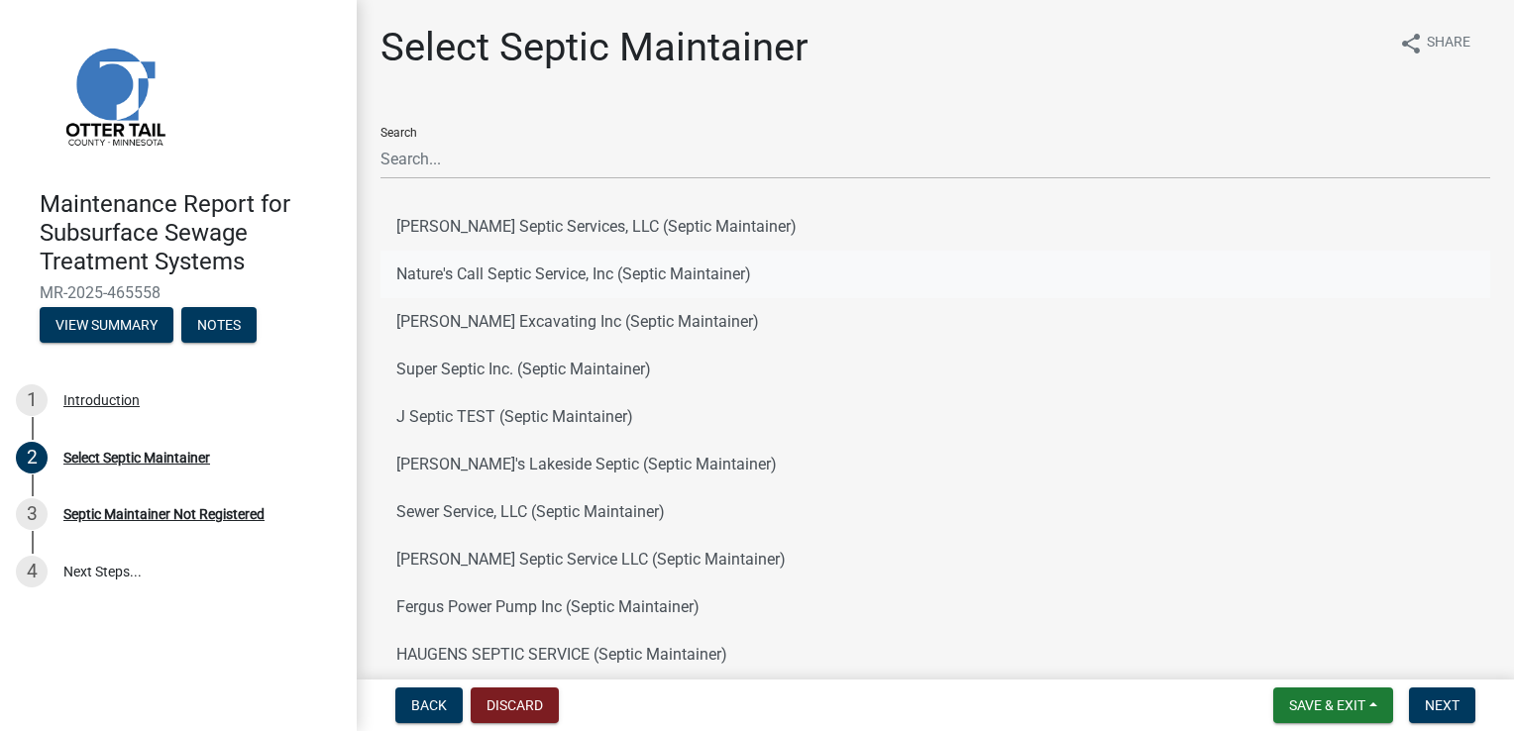
drag, startPoint x: 502, startPoint y: 271, endPoint x: 579, endPoint y: 274, distance: 76.3
click at [503, 271] on button "Nature's Call Septic Service, Inc (Septic Maintainer)" at bounding box center [935, 275] width 1110 height 48
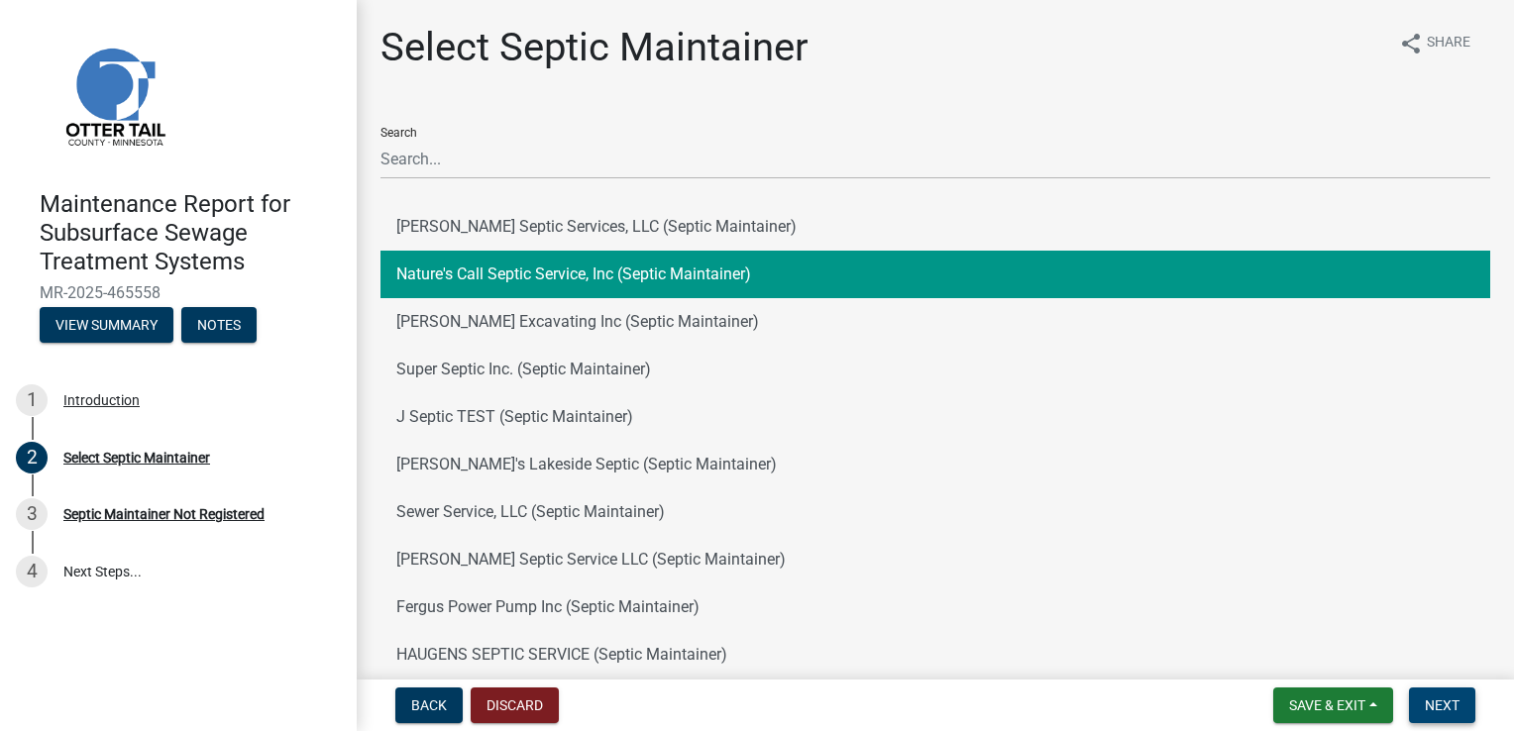
click at [1433, 712] on span "Next" at bounding box center [1442, 705] width 35 height 16
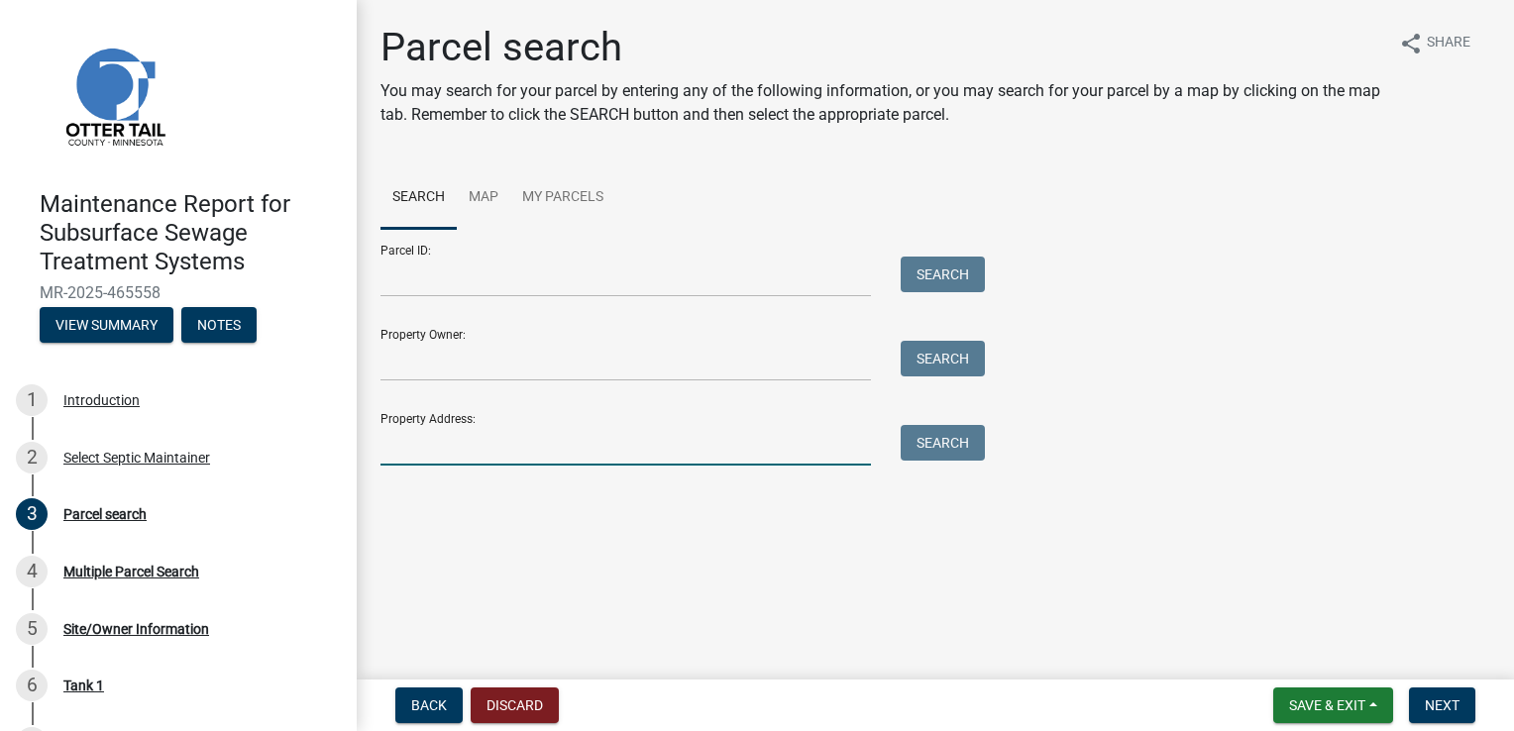
click at [436, 450] on input "Property Address:" at bounding box center [625, 445] width 490 height 41
click at [937, 432] on button "Search" at bounding box center [943, 443] width 84 height 36
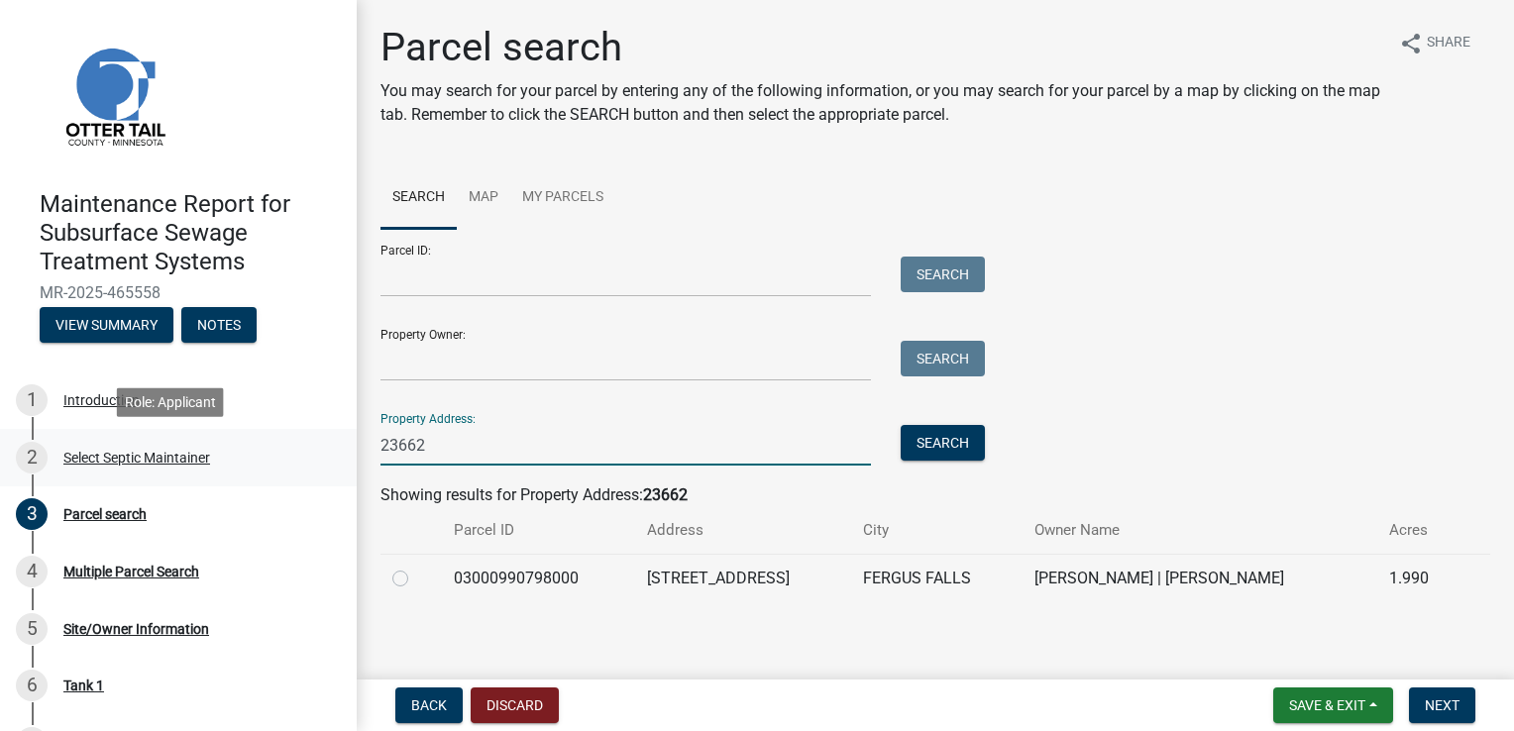
drag, startPoint x: 436, startPoint y: 441, endPoint x: 269, endPoint y: 429, distance: 166.9
click at [269, 429] on div "Maintenance Report for Subsurface Sewage Treatment Systems MR-2025-465558 View …" at bounding box center [757, 365] width 1514 height 731
type input "23662"
drag, startPoint x: 437, startPoint y: 446, endPoint x: 293, endPoint y: 426, distance: 145.0
click at [293, 426] on div "Maintenance Report for Subsurface Sewage Treatment Systems MR-2025-465558 View …" at bounding box center [757, 365] width 1514 height 731
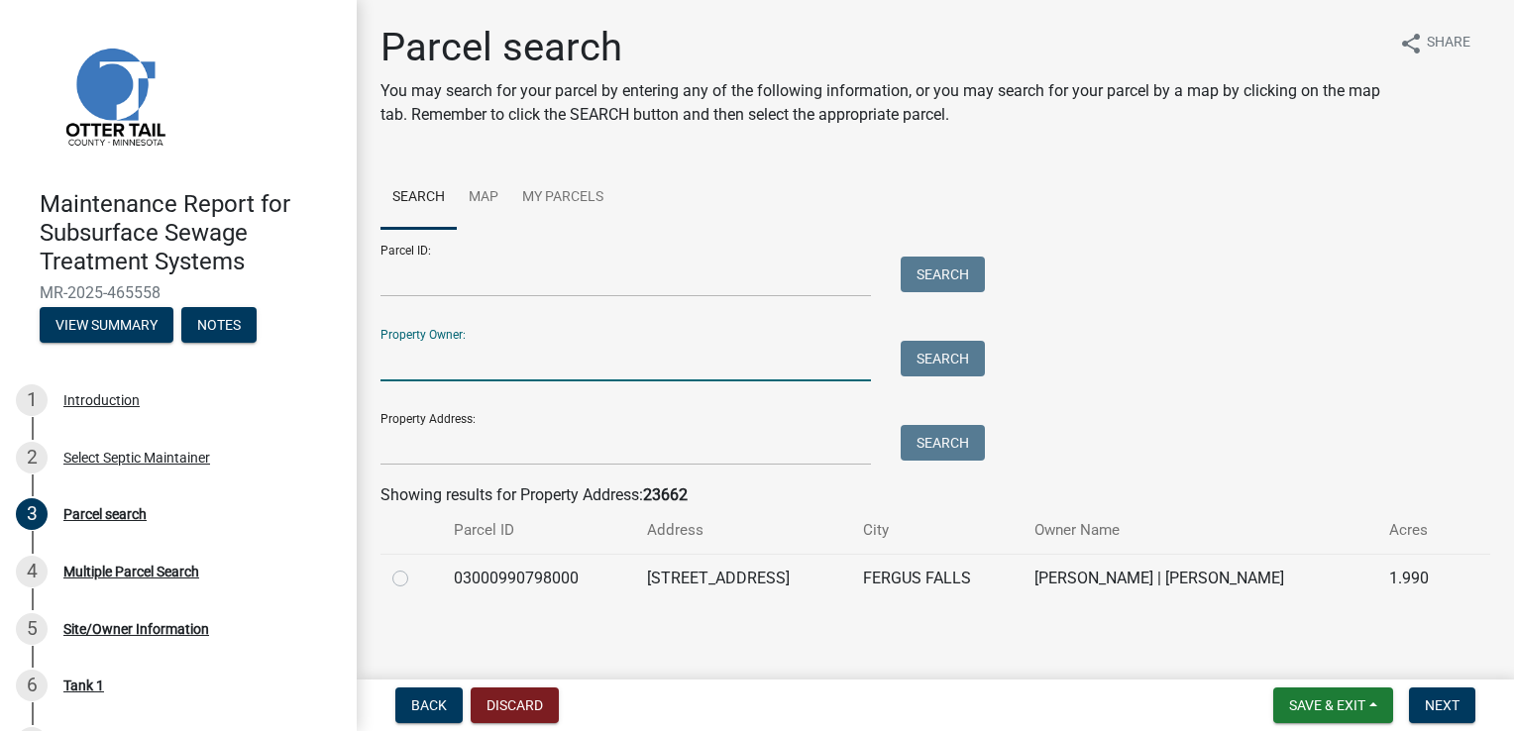
click at [423, 363] on input "Property Owner:" at bounding box center [625, 361] width 490 height 41
type input "[PERSON_NAME]"
click at [941, 377] on div "Search" at bounding box center [938, 361] width 104 height 41
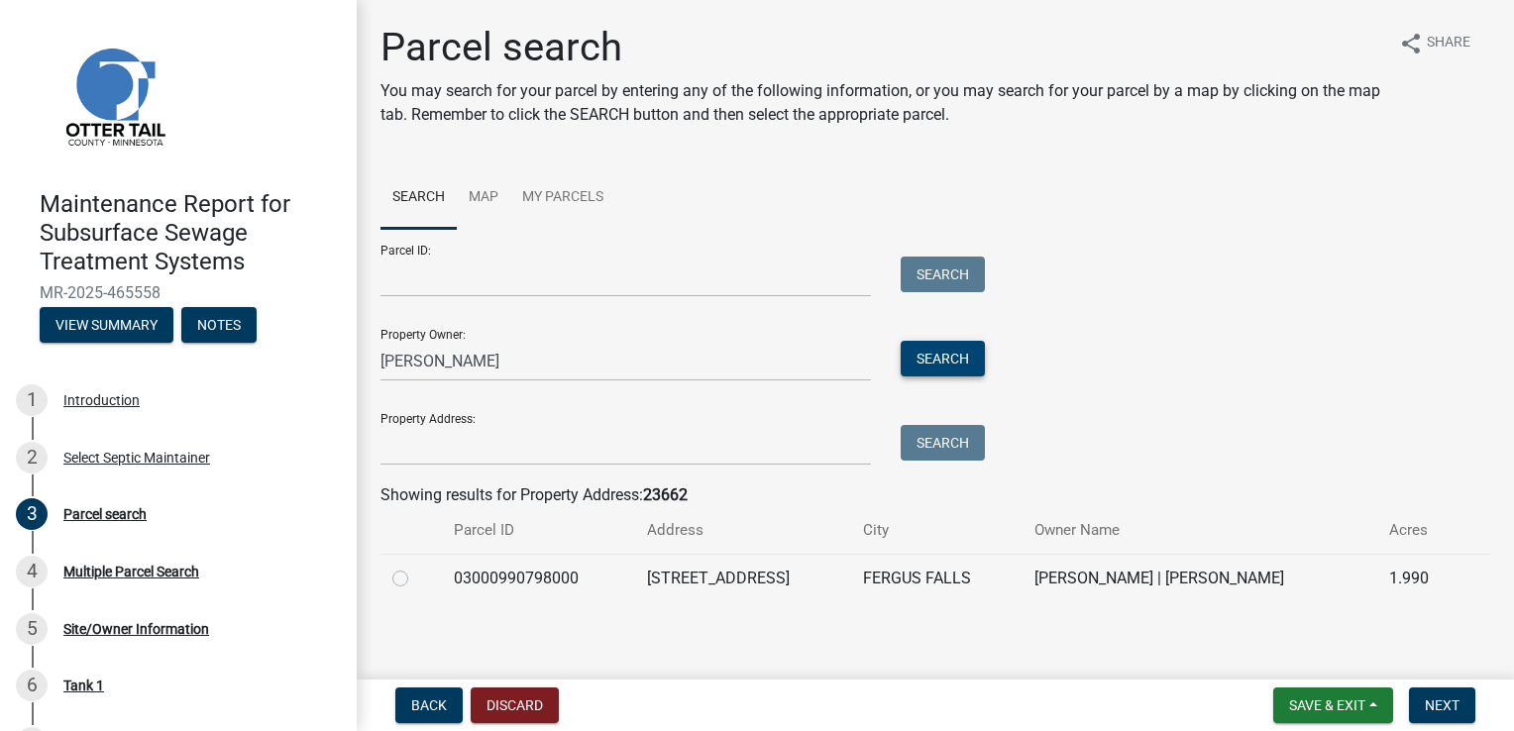
click at [941, 367] on button "Search" at bounding box center [943, 359] width 84 height 36
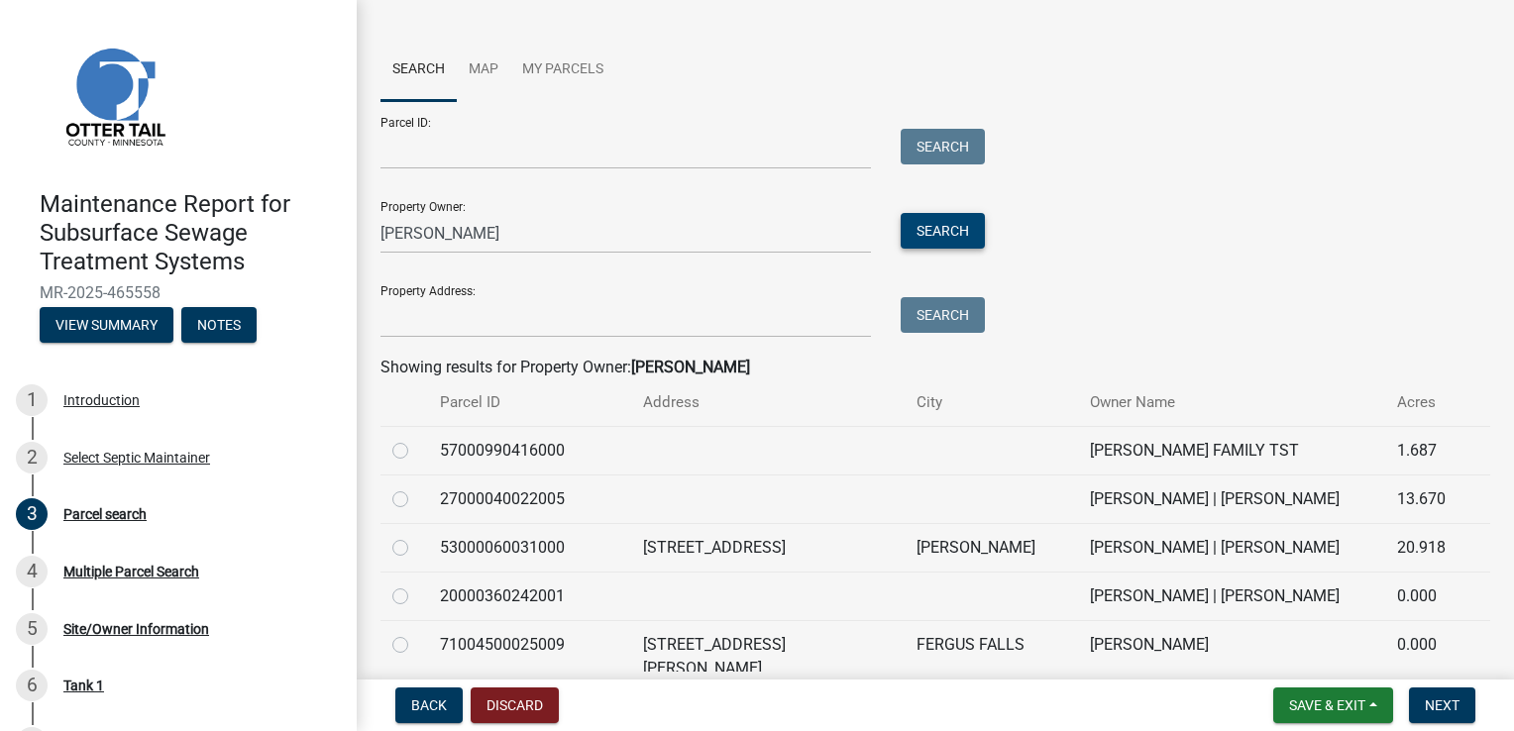
scroll to position [99, 0]
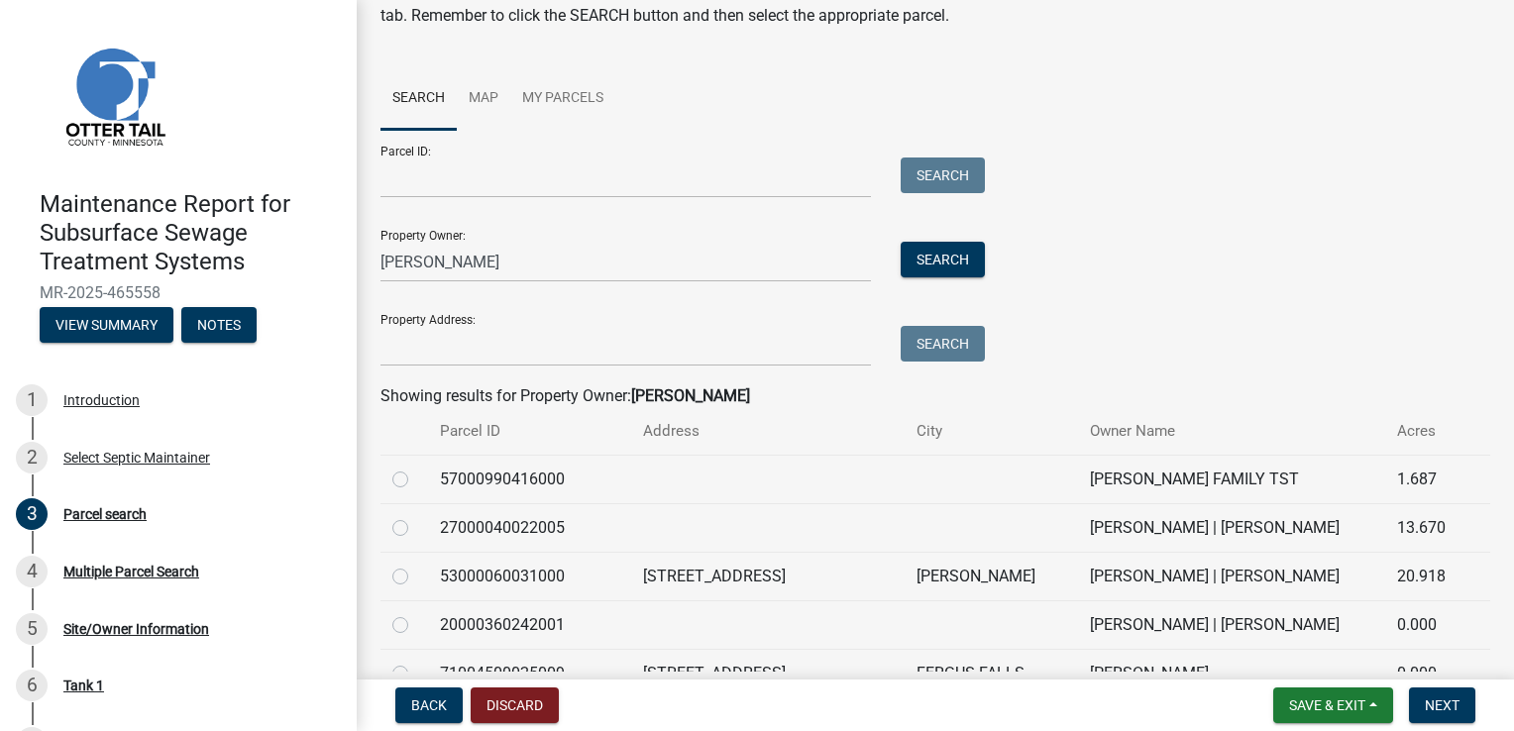
click at [416, 468] on label at bounding box center [416, 468] width 0 height 0
click at [416, 478] on input "radio" at bounding box center [422, 474] width 13 height 13
radio input "true"
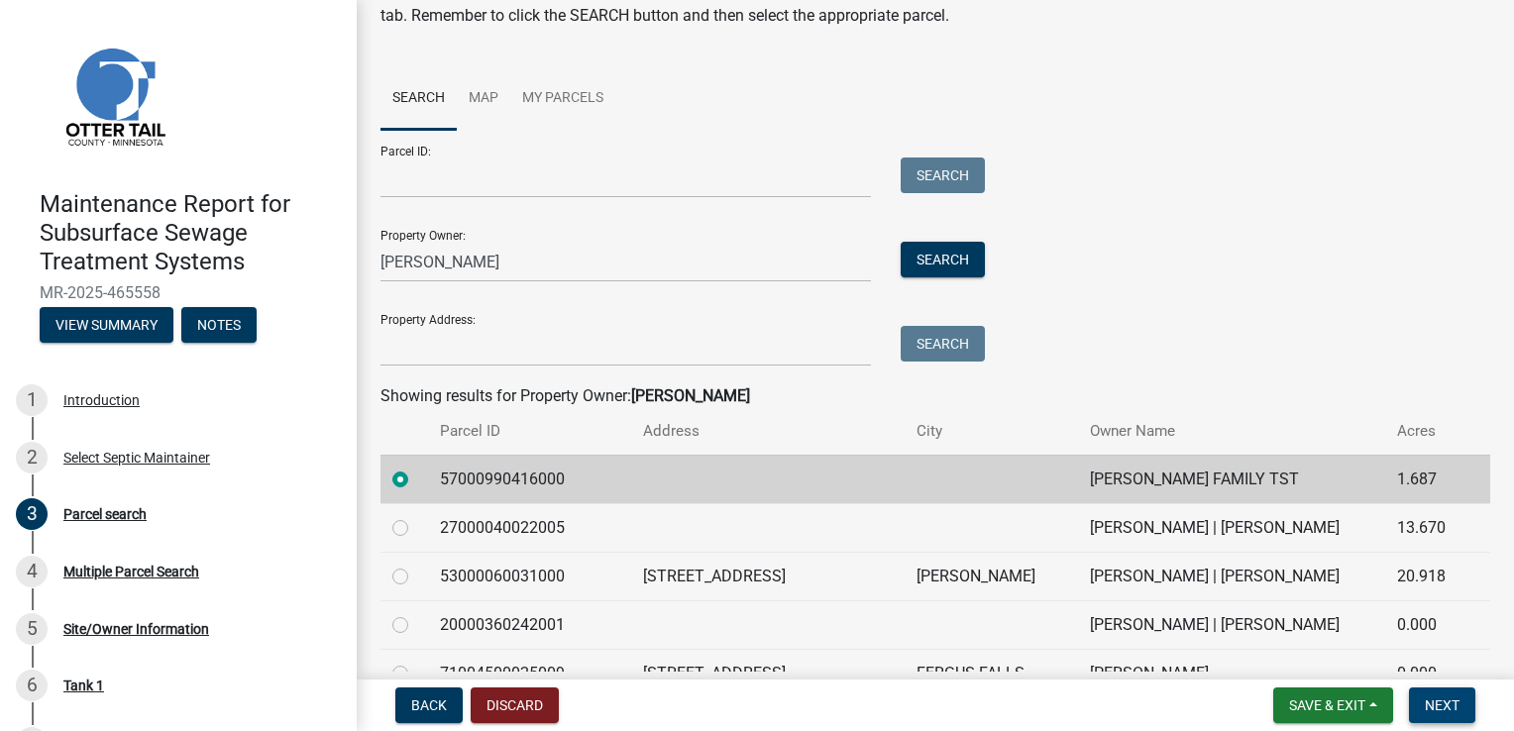
click at [1416, 701] on button "Next" at bounding box center [1442, 706] width 66 height 36
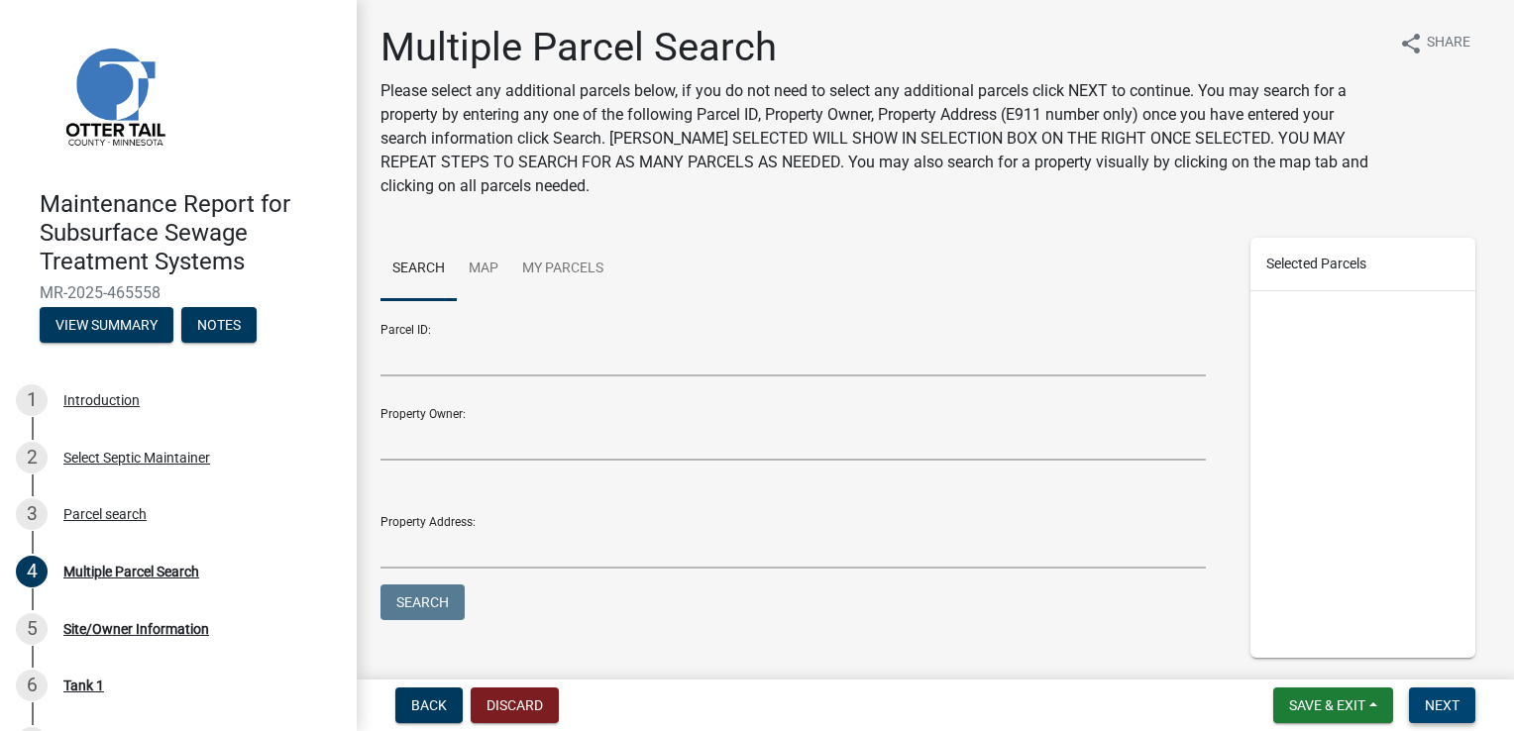
drag, startPoint x: 1419, startPoint y: 713, endPoint x: 1438, endPoint y: 702, distance: 22.6
click at [1419, 709] on button "Next" at bounding box center [1442, 706] width 66 height 36
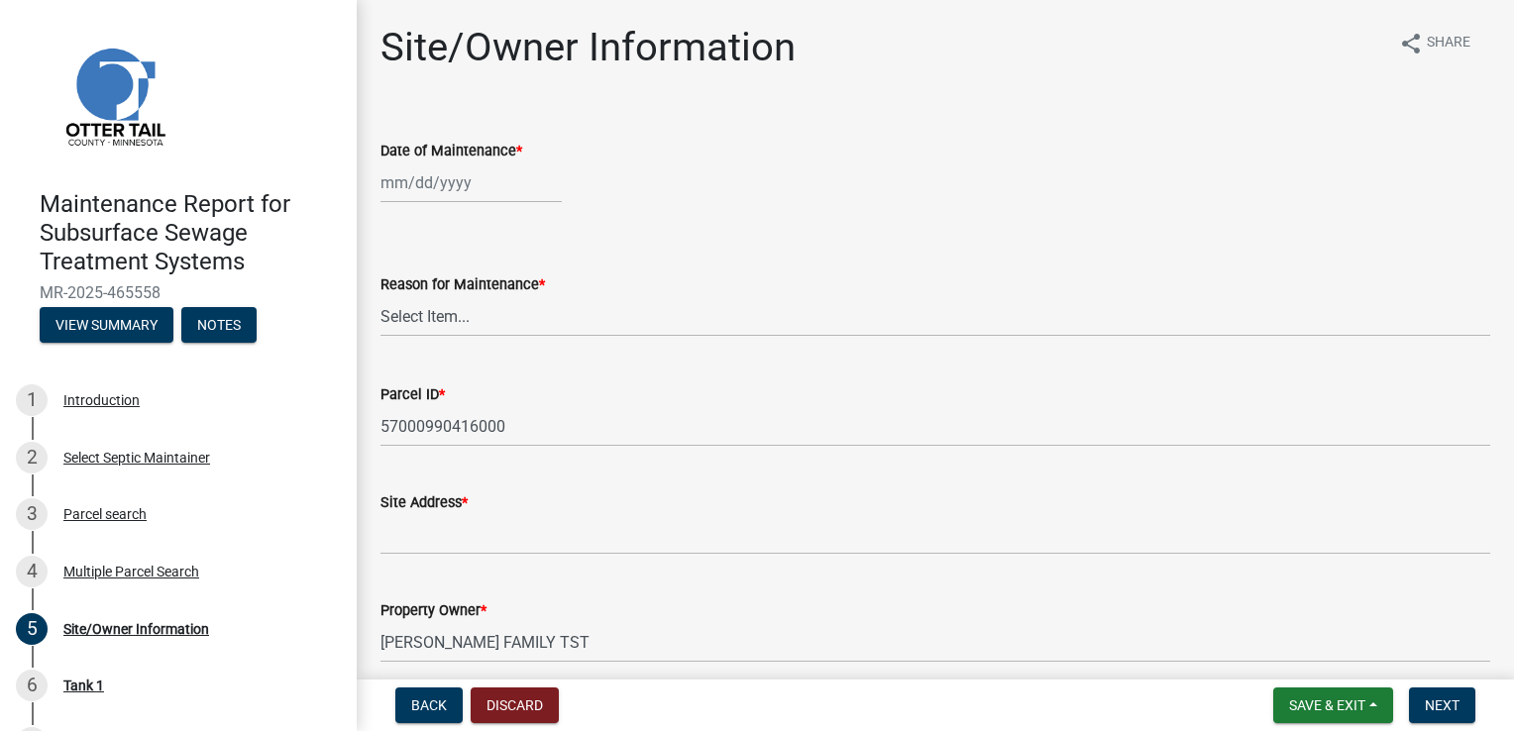
click at [466, 184] on div at bounding box center [470, 182] width 181 height 41
select select "8"
select select "2025"
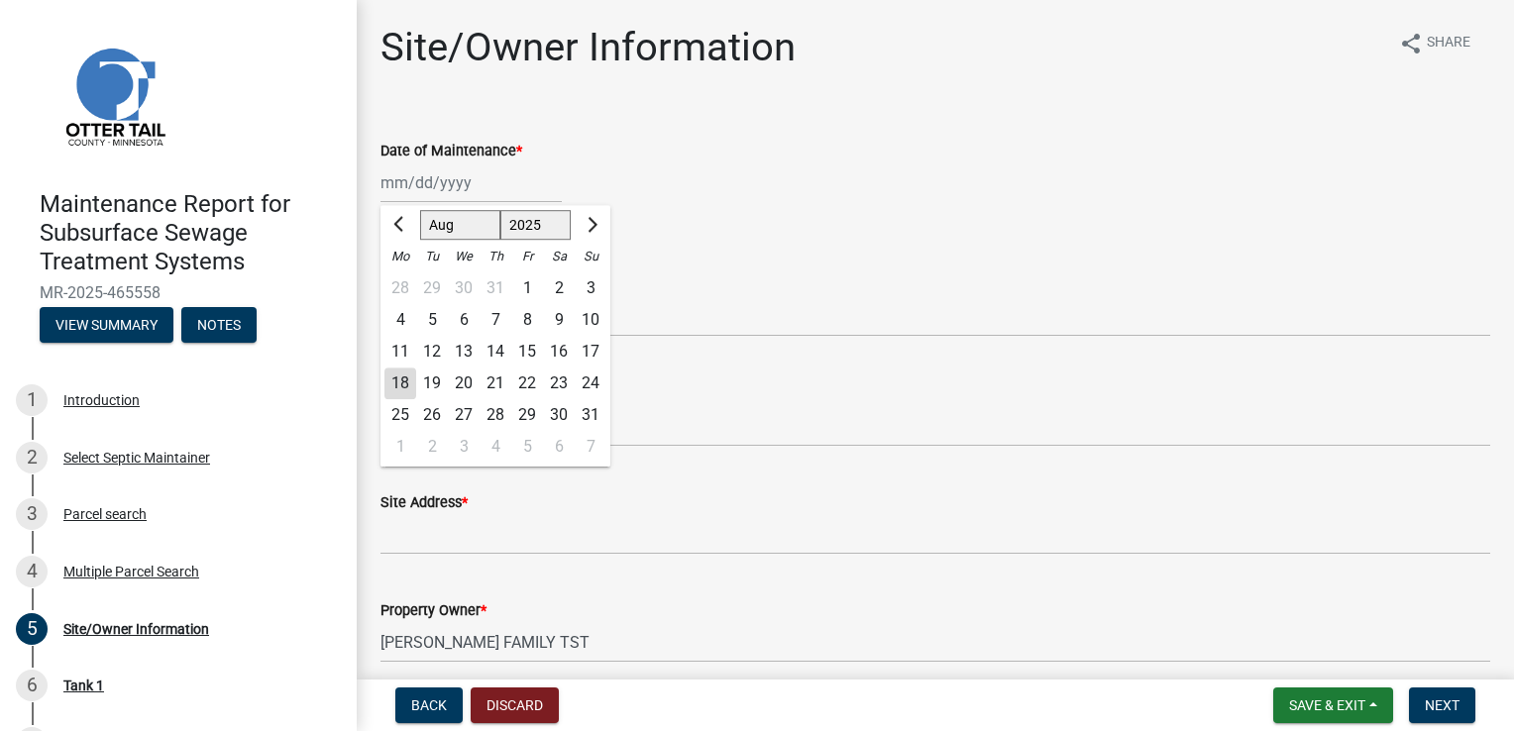
click at [399, 386] on div "18" at bounding box center [400, 384] width 32 height 32
type input "[DATE]"
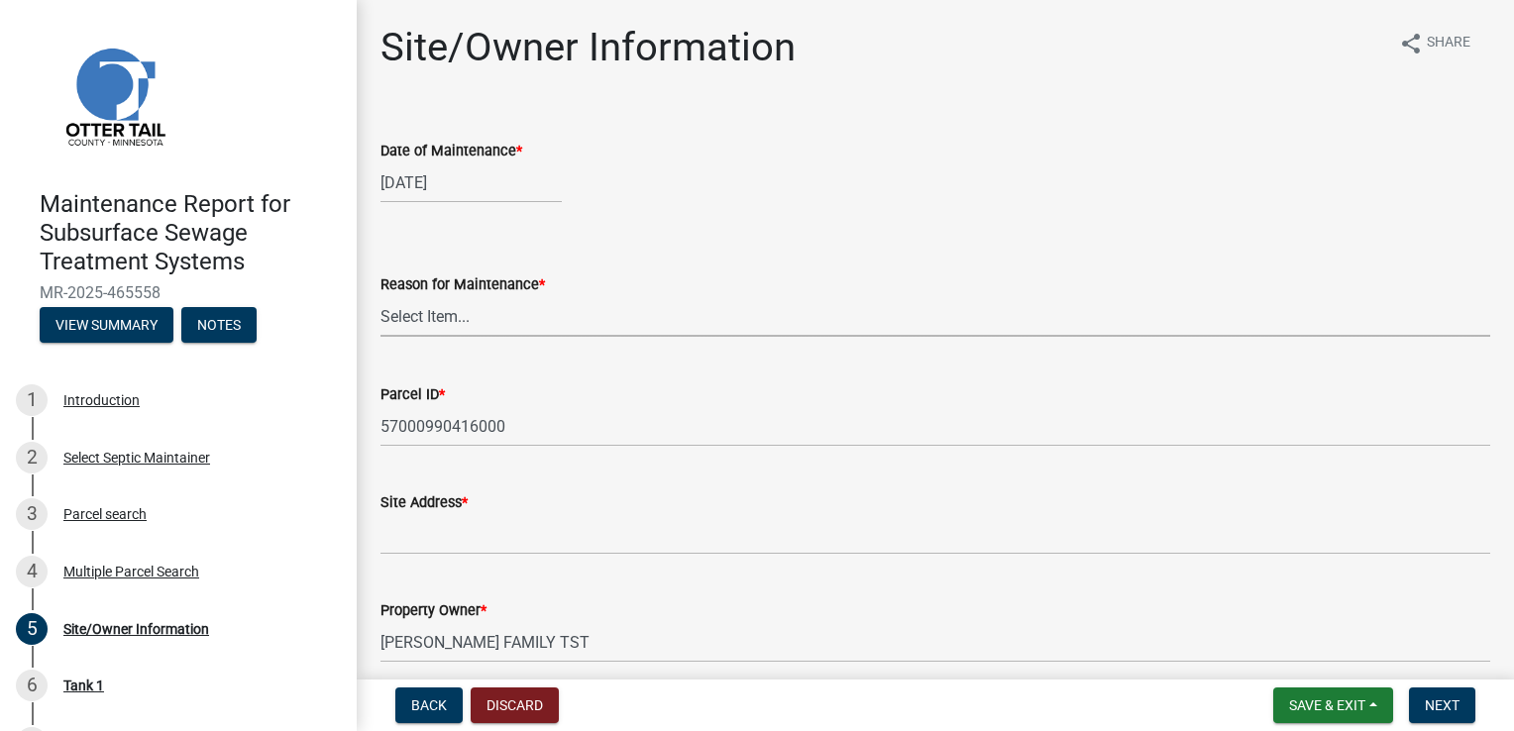
click at [404, 311] on select "Select Item... Called Routine Other" at bounding box center [935, 316] width 1110 height 41
click at [380, 296] on select "Select Item... Called Routine Other" at bounding box center [935, 316] width 1110 height 41
select select "3ac72b63-7b21-42e4-8192-806faae7a4f1"
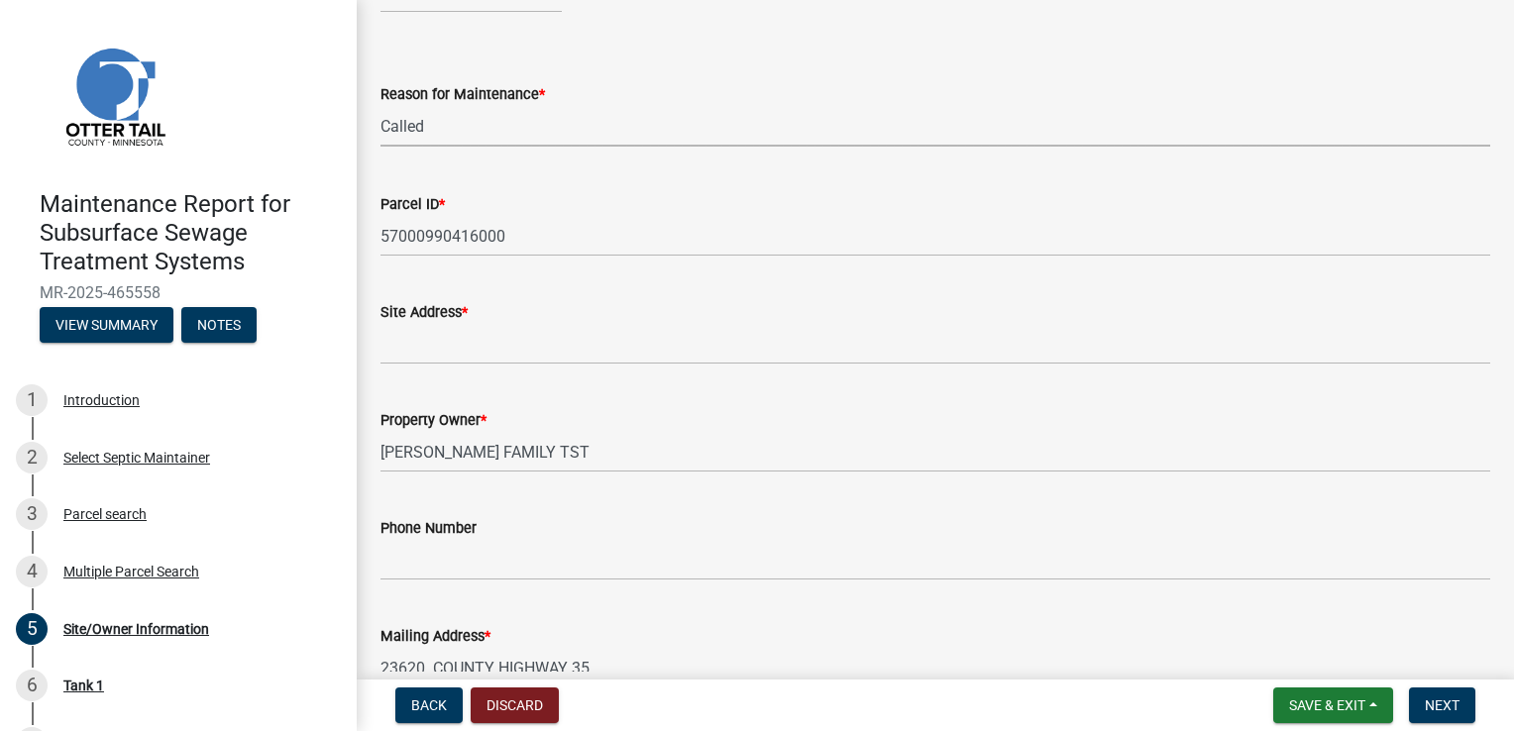
scroll to position [198, 0]
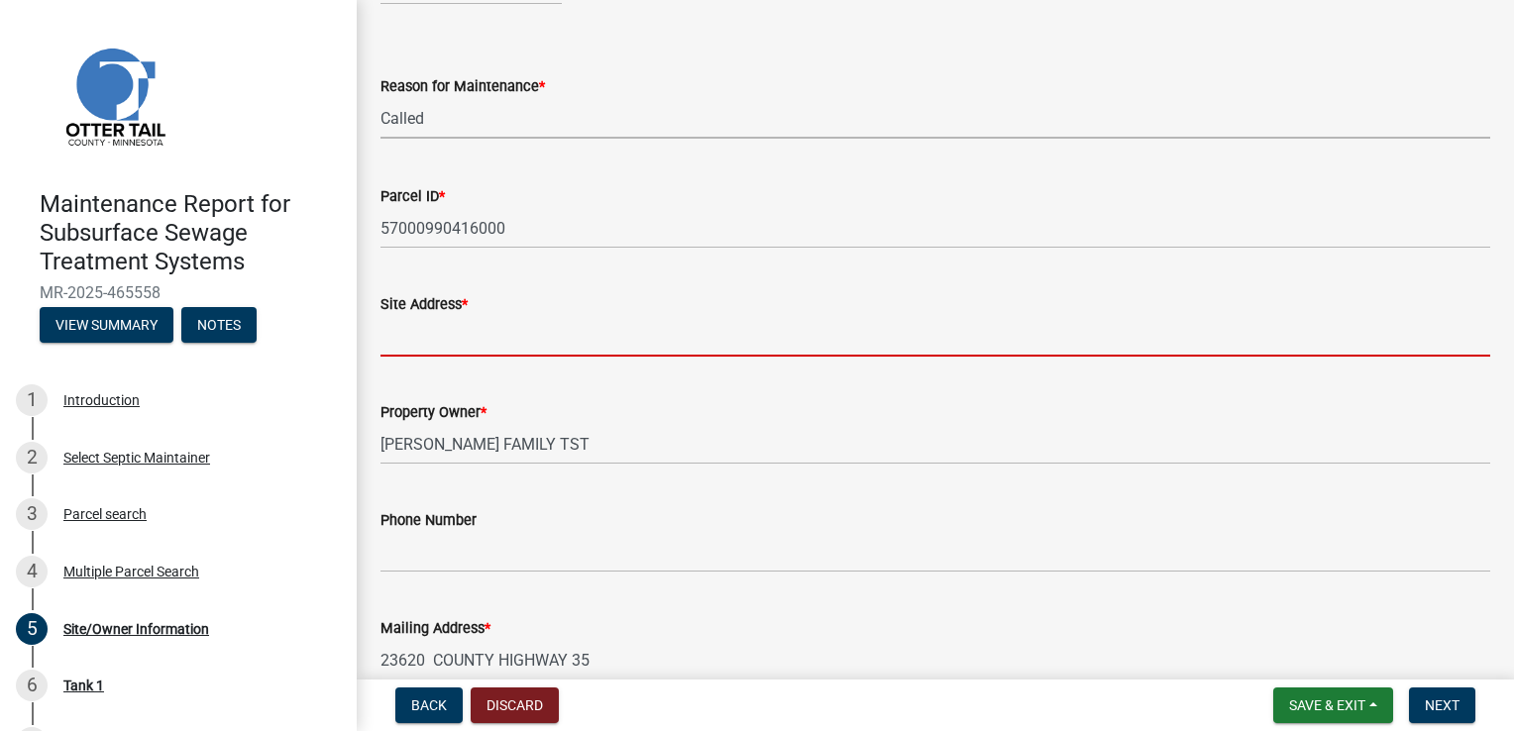
click at [424, 337] on input "Site Address *" at bounding box center [935, 336] width 1110 height 41
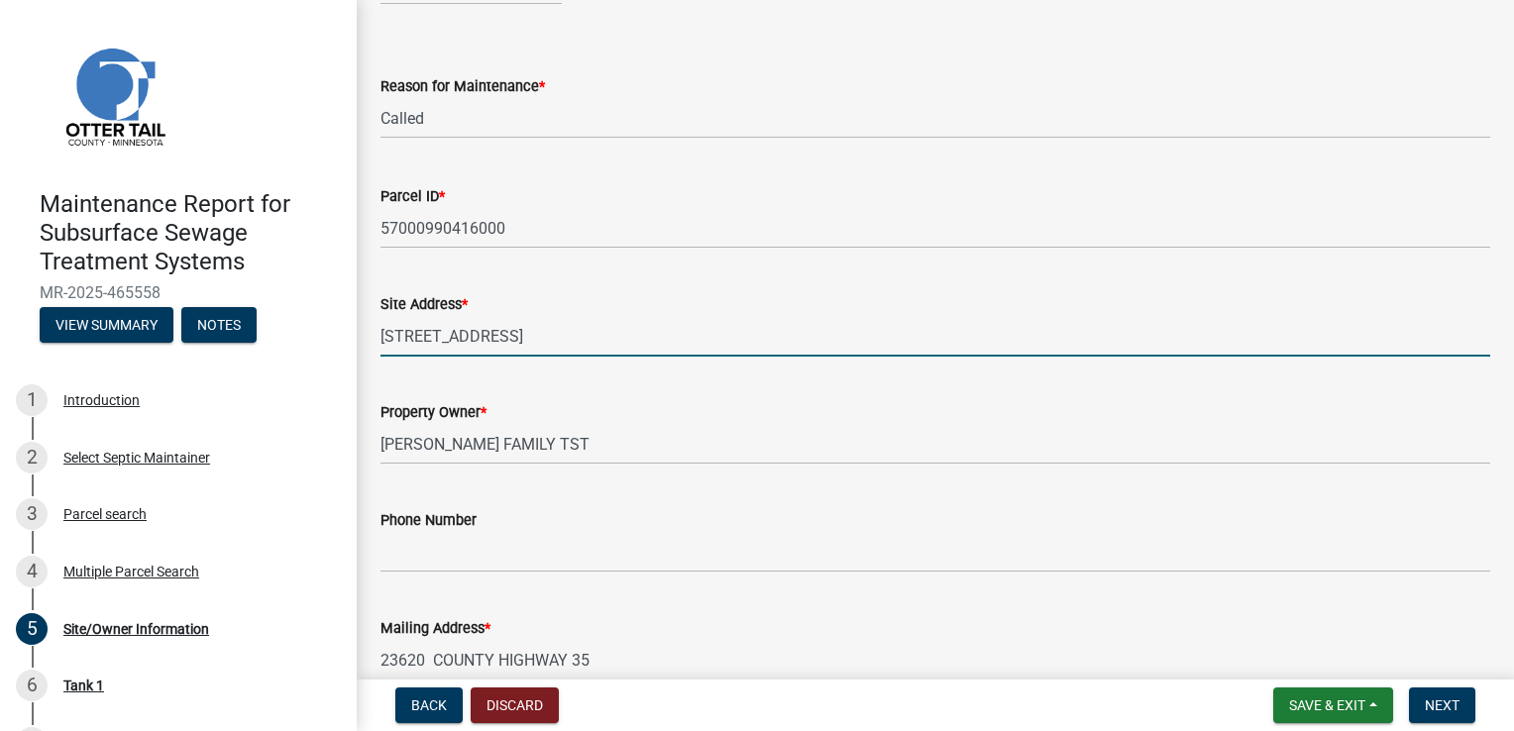
type input "[STREET_ADDRESS]"
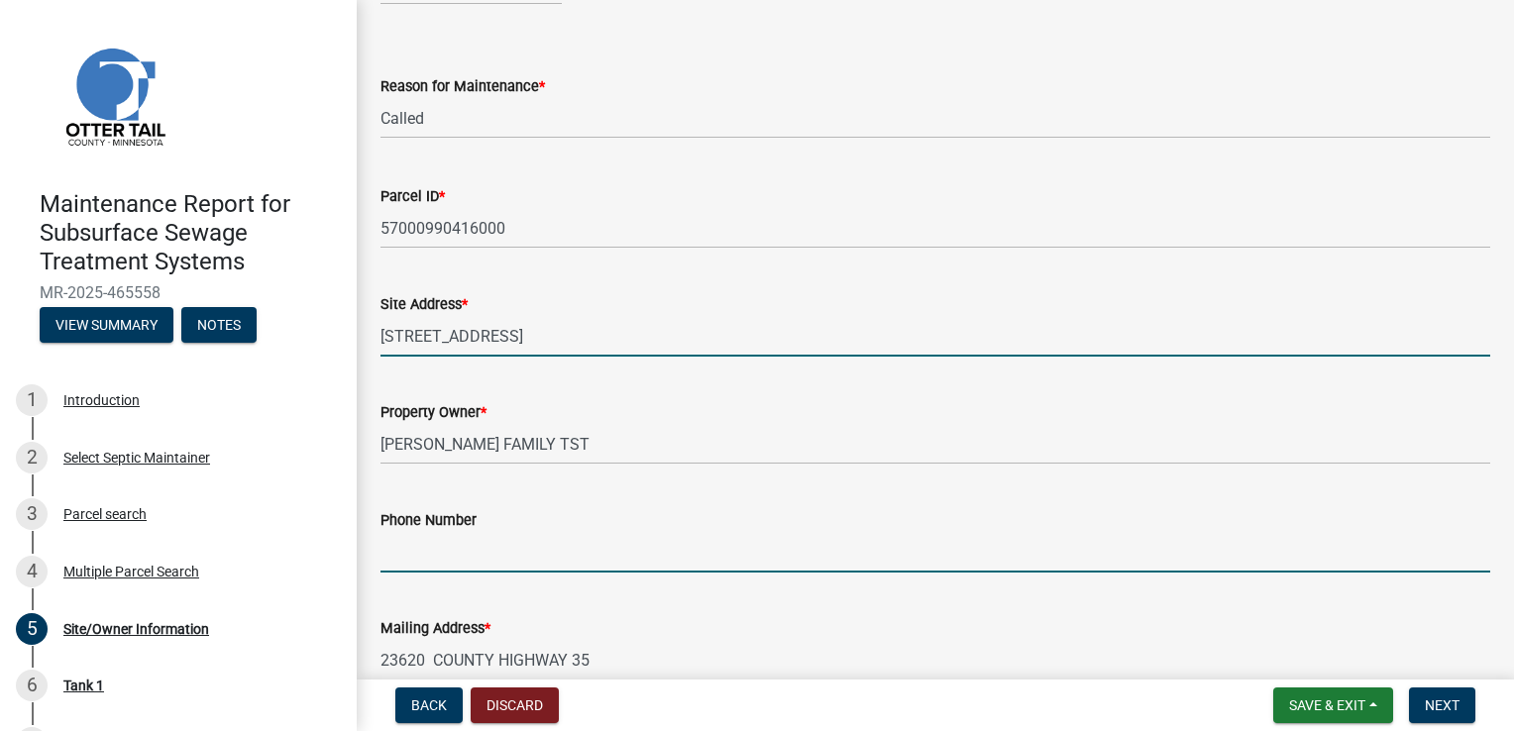
click at [452, 543] on input "Phone Number" at bounding box center [935, 552] width 1110 height 41
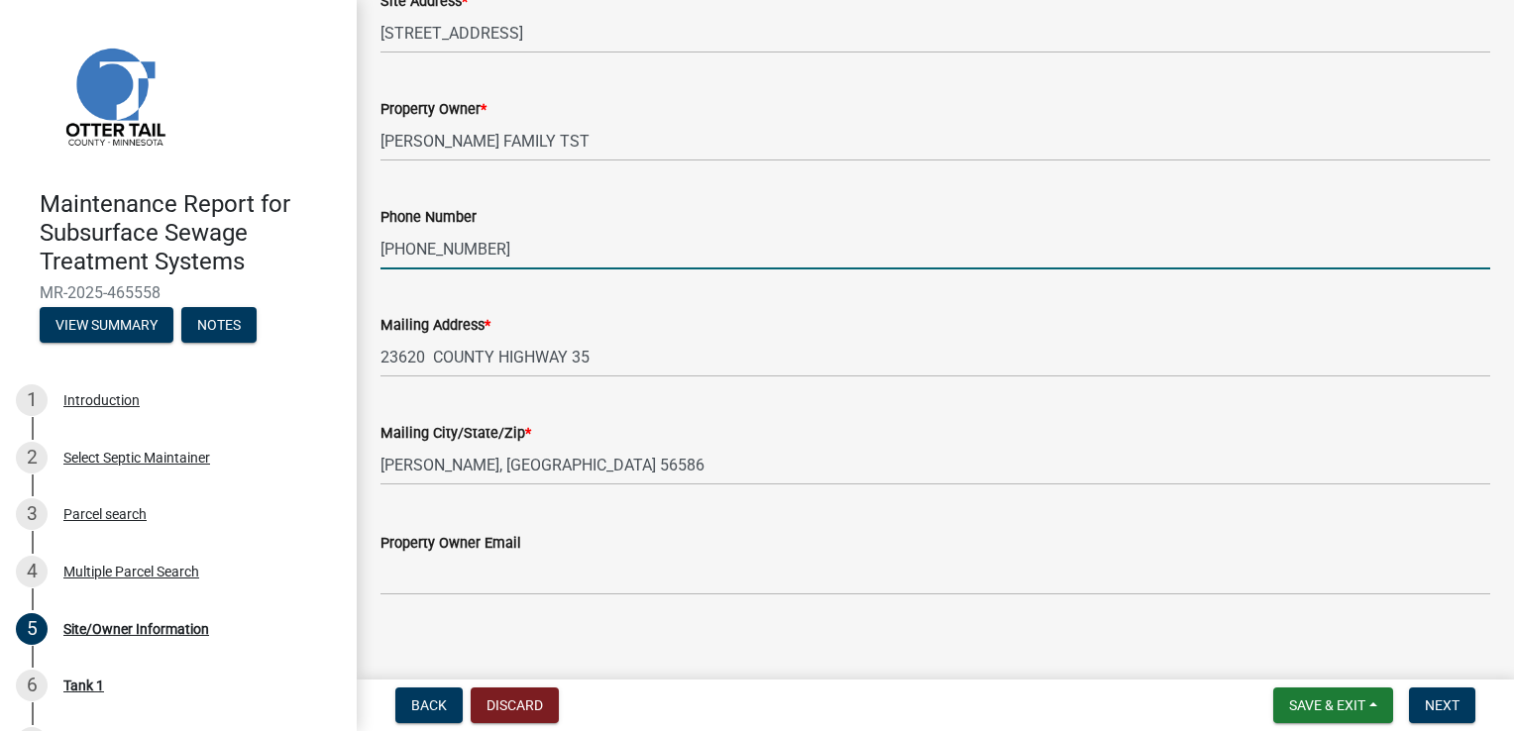
scroll to position [517, 0]
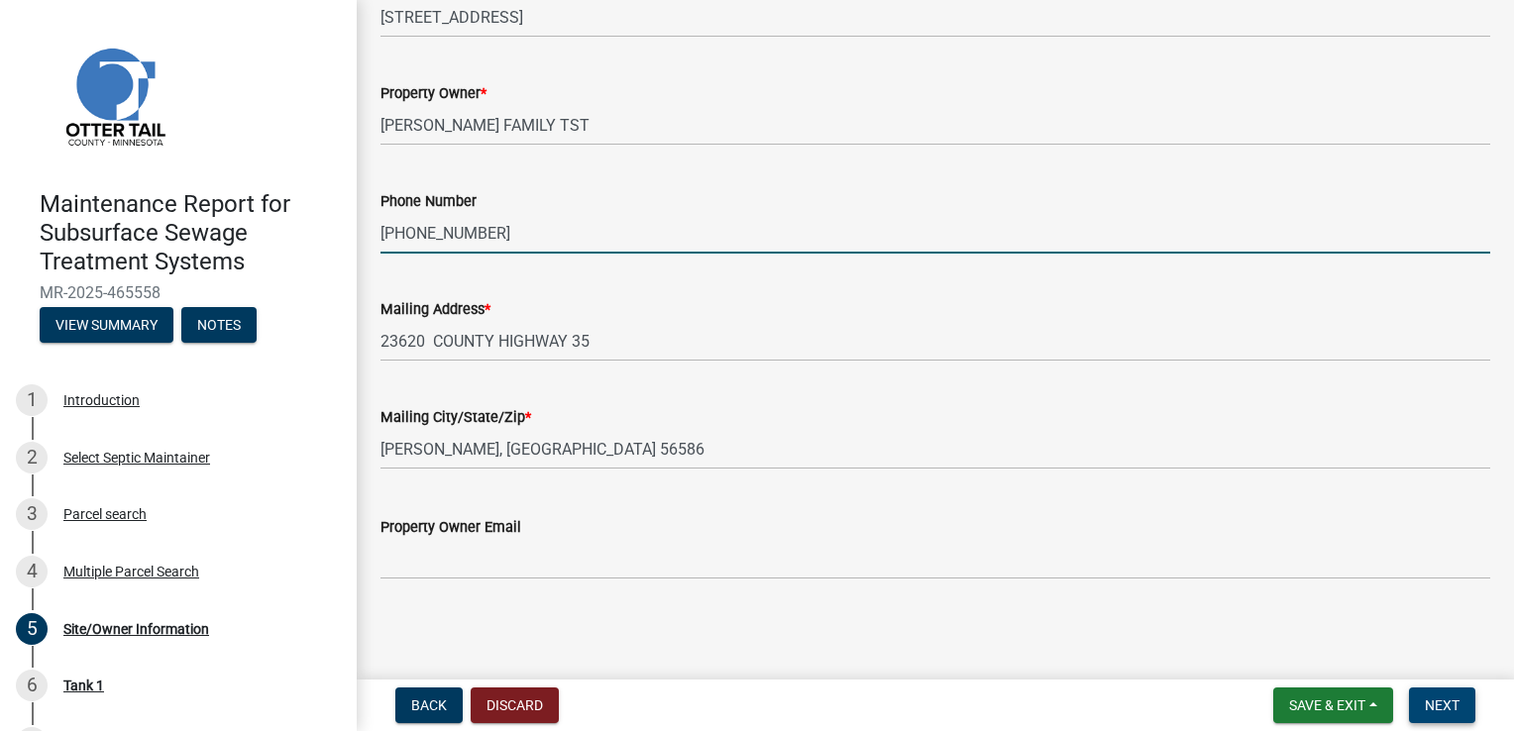
type input "[PHONE_NUMBER]"
click at [1425, 695] on button "Next" at bounding box center [1442, 706] width 66 height 36
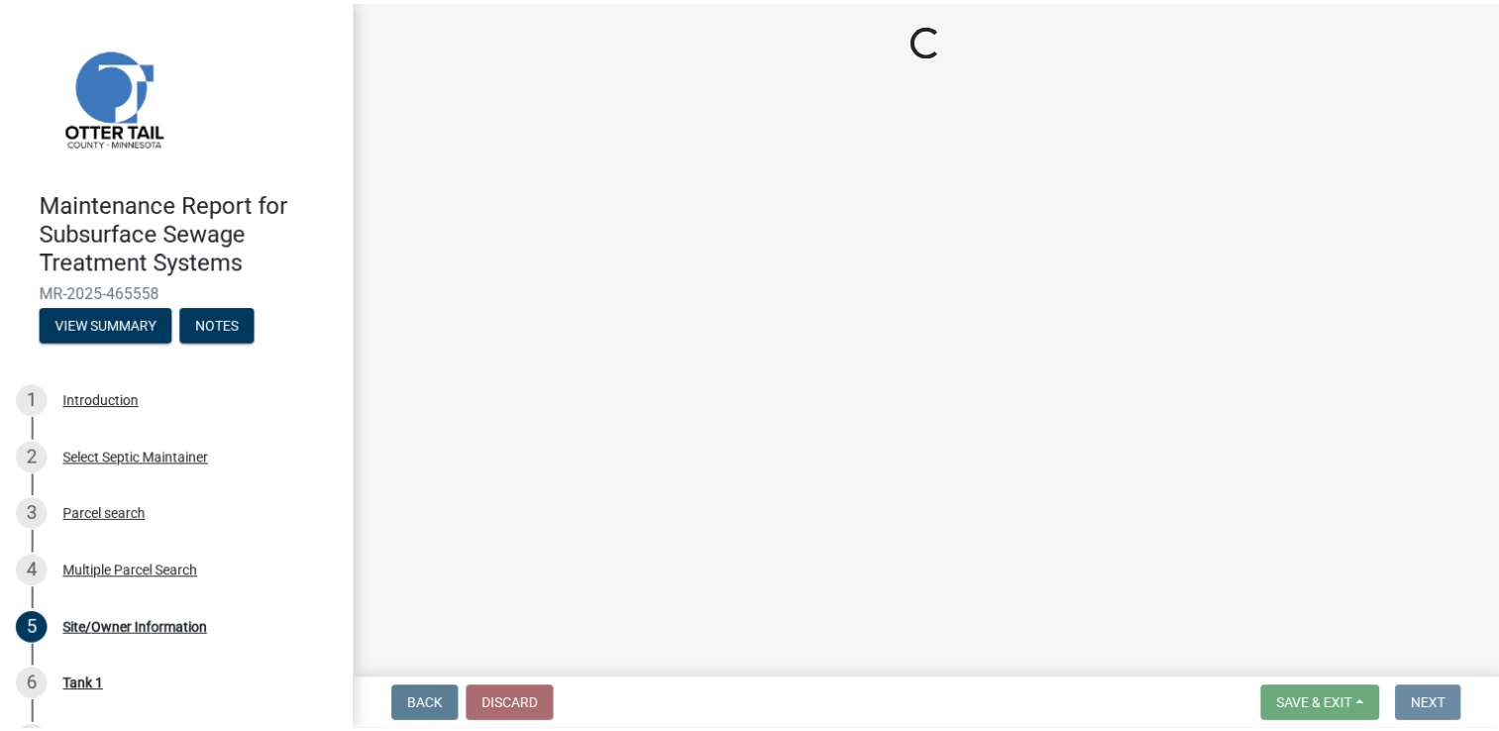
scroll to position [0, 0]
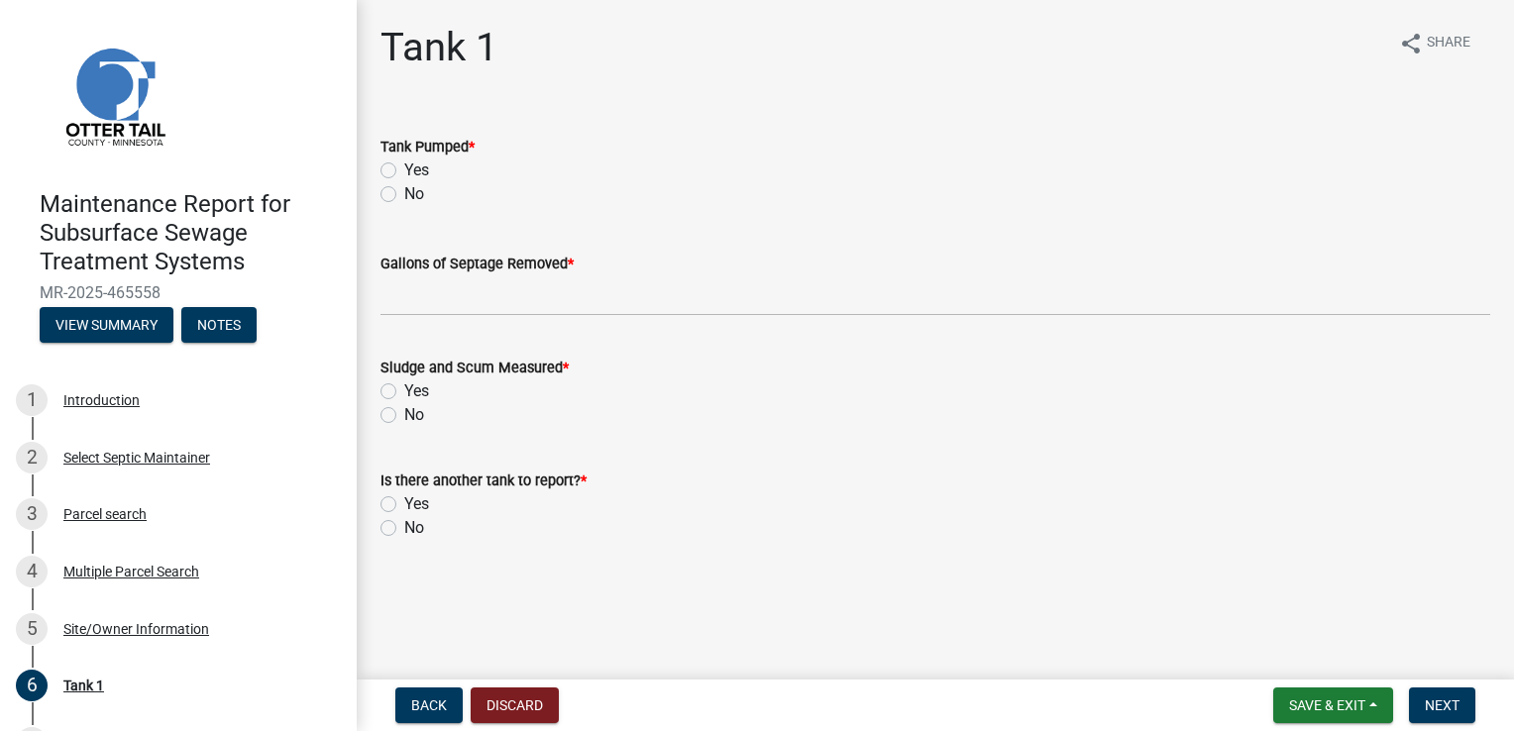
click at [419, 171] on label "Yes" at bounding box center [416, 171] width 25 height 24
click at [417, 171] on input "Yes" at bounding box center [410, 165] width 13 height 13
radio input "true"
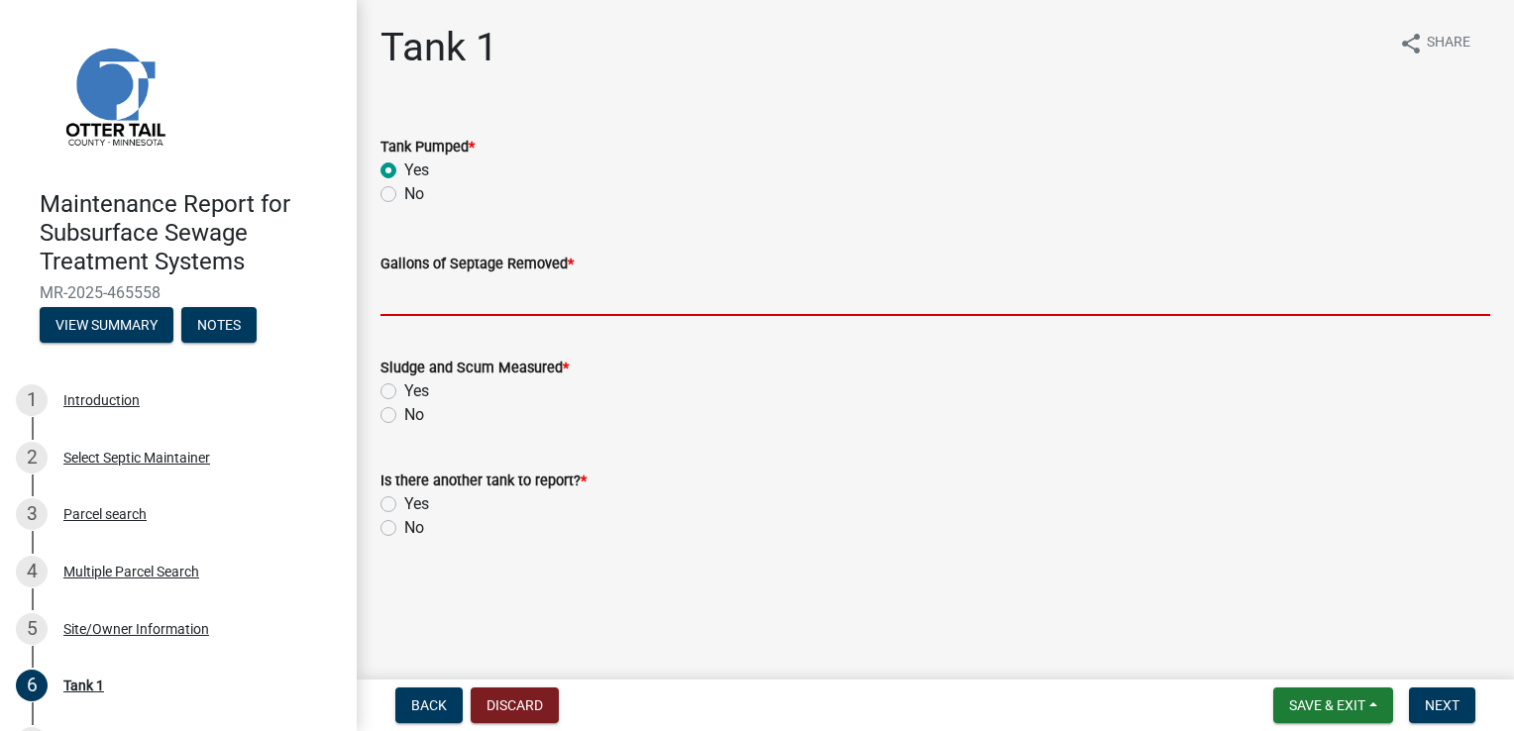
click at [448, 294] on input "Gallons of Septage Removed *" at bounding box center [935, 295] width 1110 height 41
type input "1000"
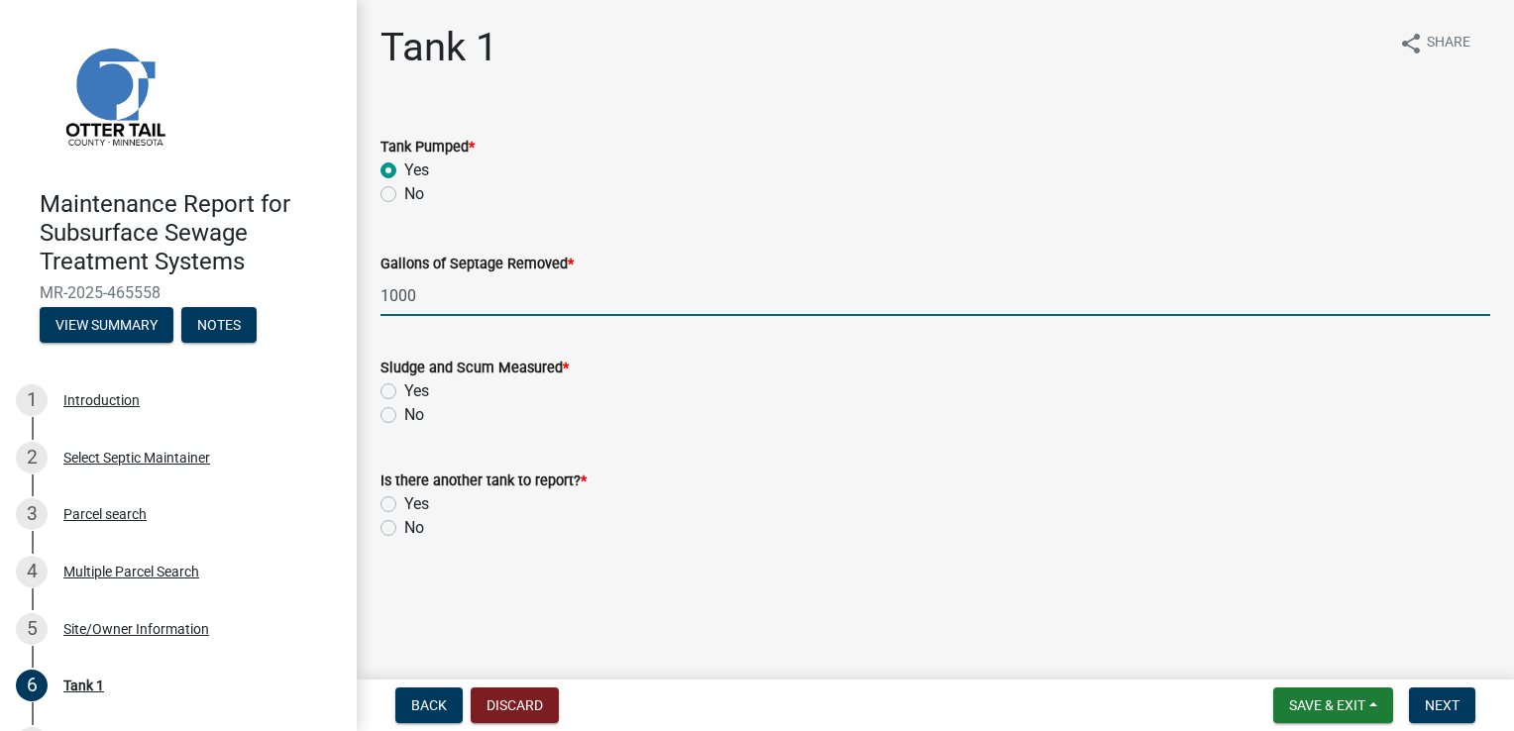
click at [404, 389] on label "Yes" at bounding box center [416, 391] width 25 height 24
click at [404, 389] on input "Yes" at bounding box center [410, 385] width 13 height 13
radio input "true"
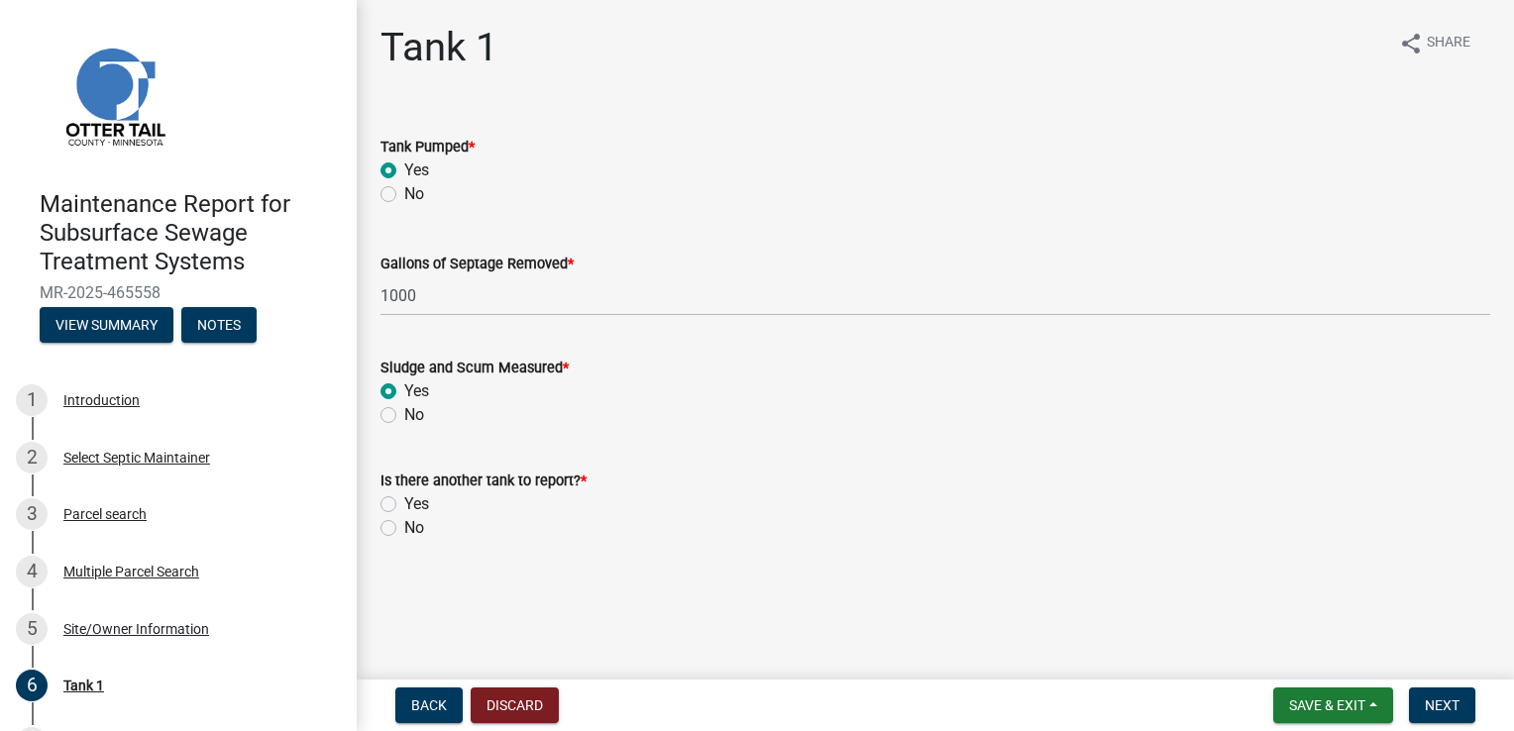
click at [404, 529] on label "No" at bounding box center [414, 528] width 20 height 24
click at [404, 529] on input "No" at bounding box center [410, 522] width 13 height 13
radio input "true"
click at [1451, 711] on span "Next" at bounding box center [1442, 705] width 35 height 16
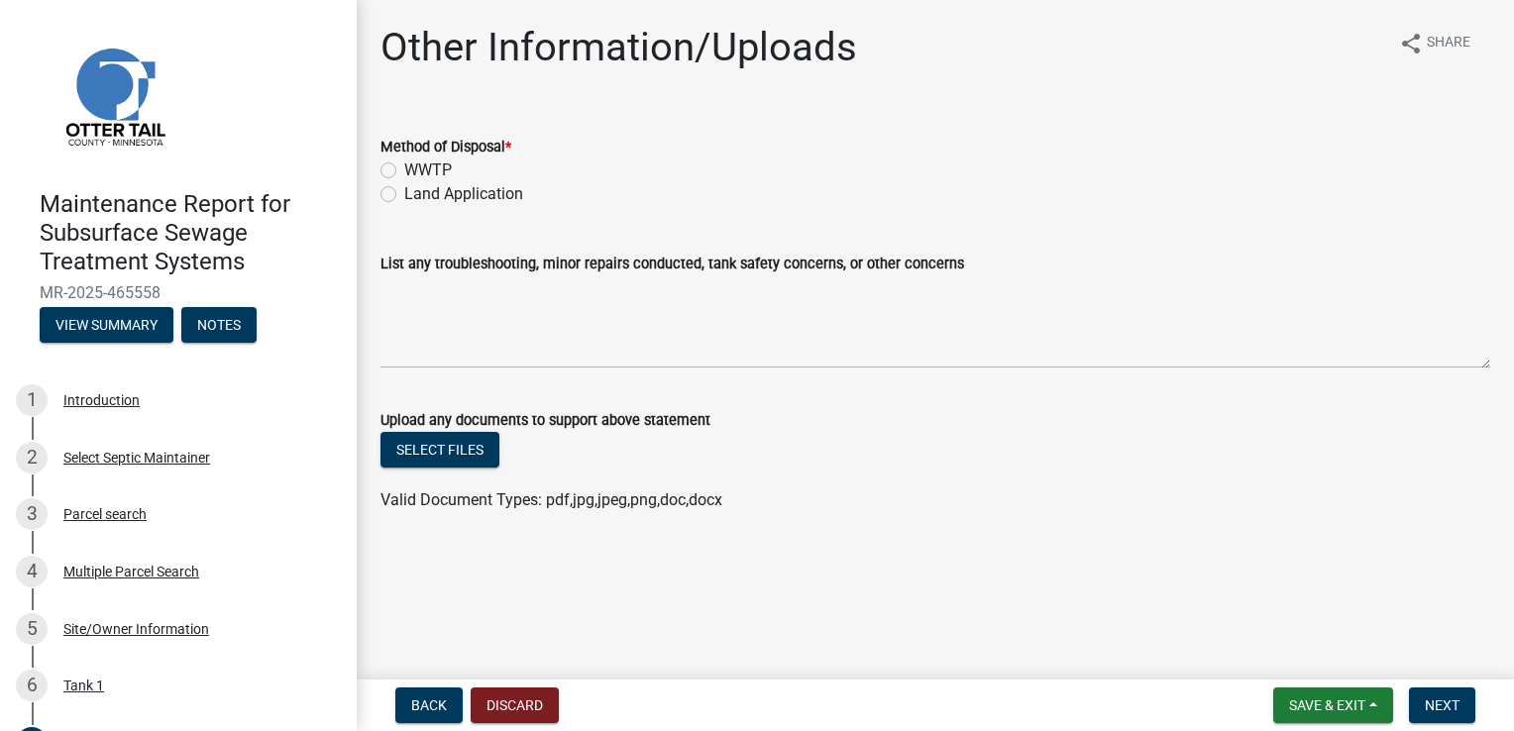
click at [479, 196] on label "Land Application" at bounding box center [463, 194] width 119 height 24
click at [417, 195] on input "Land Application" at bounding box center [410, 188] width 13 height 13
radio input "true"
click at [1432, 700] on span "Next" at bounding box center [1442, 705] width 35 height 16
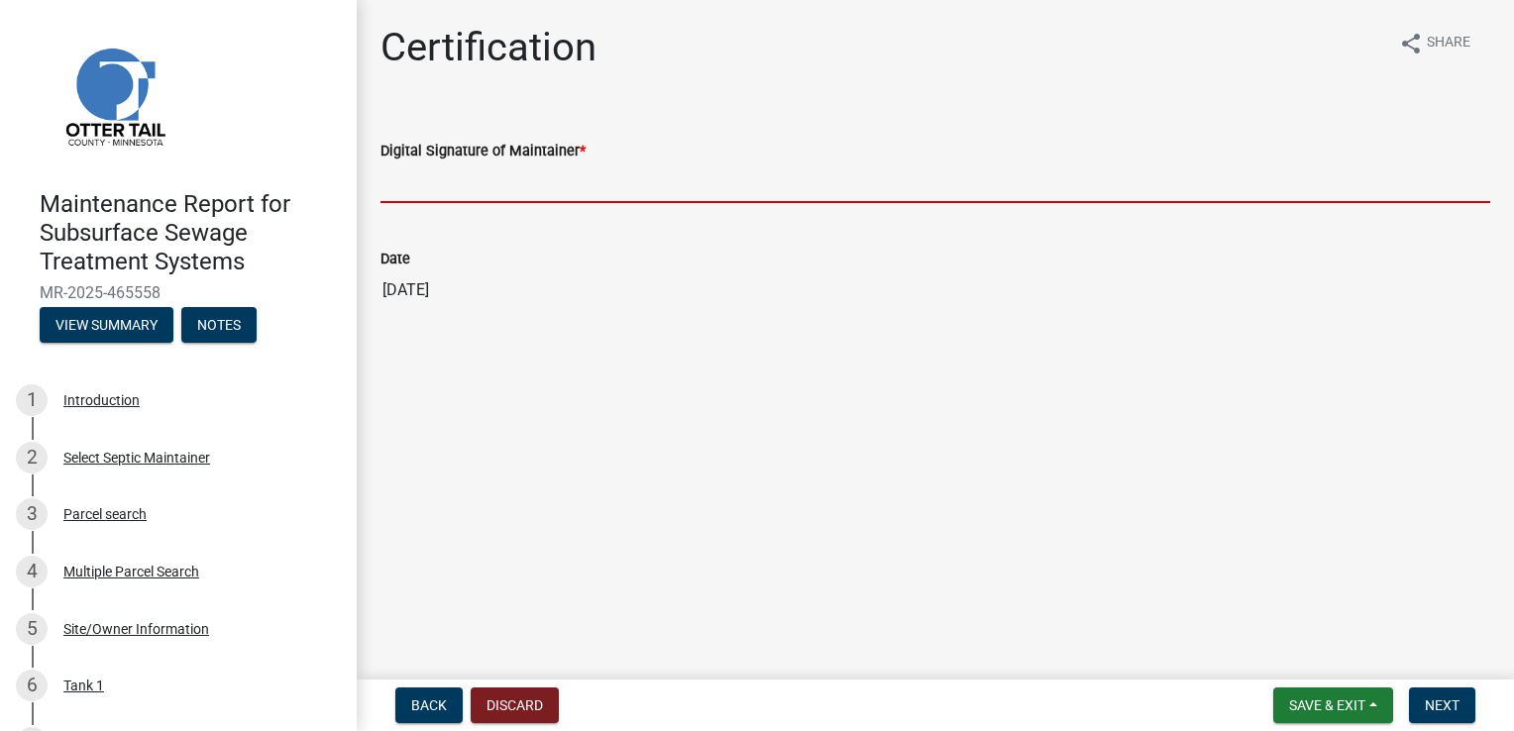
click at [432, 181] on input "Digital Signature of Maintainer *" at bounding box center [935, 182] width 1110 height 41
type input "[PERSON_NAME]"
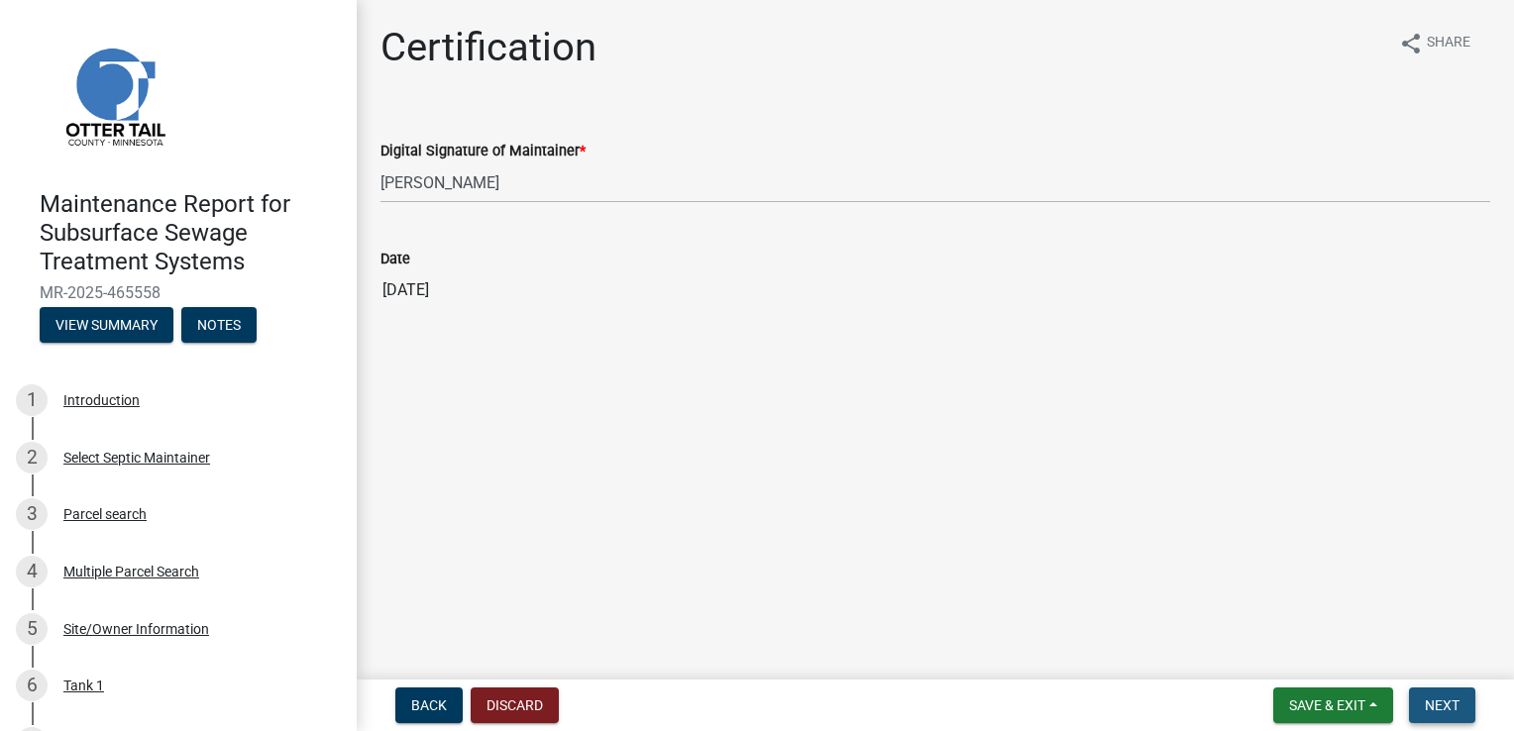
click at [1454, 690] on button "Next" at bounding box center [1442, 706] width 66 height 36
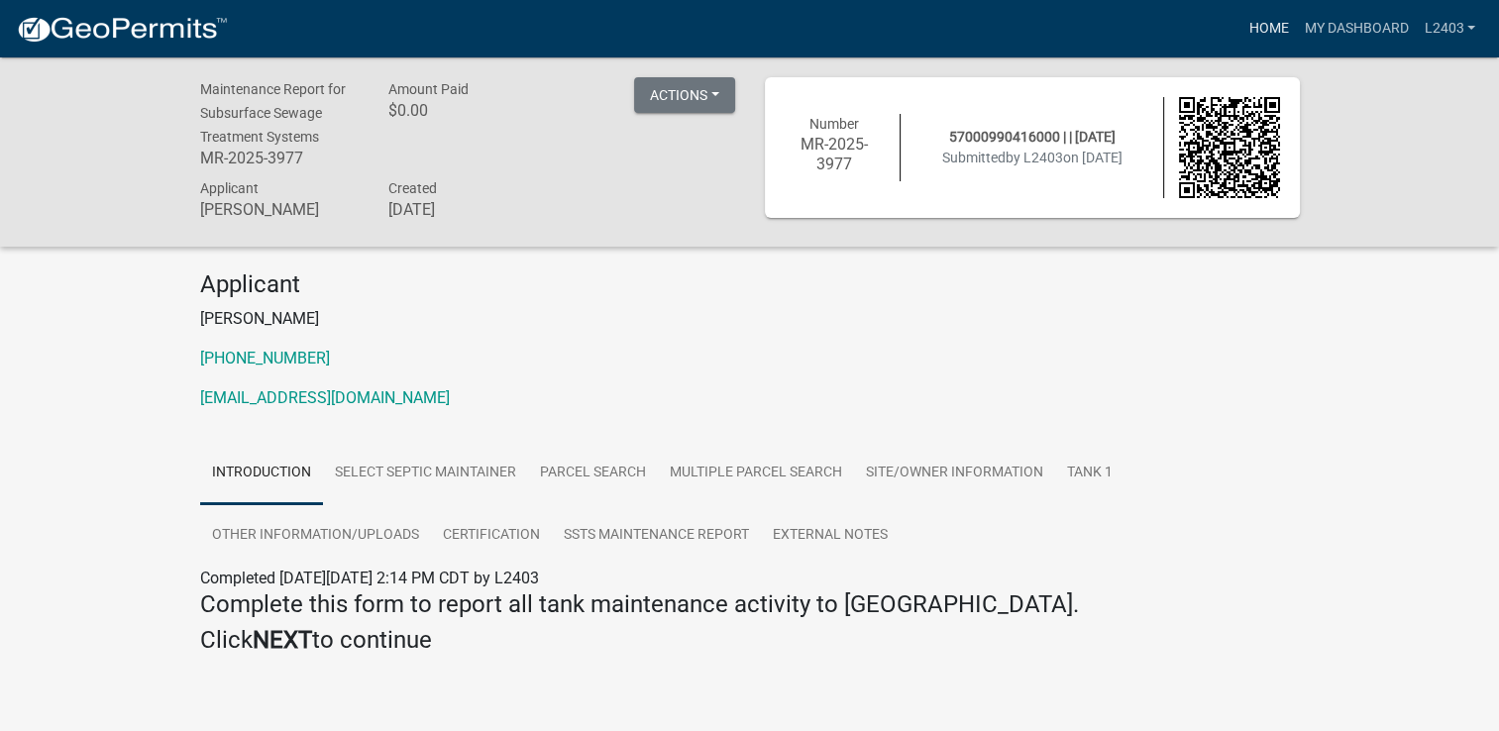
click at [1278, 29] on link "Home" at bounding box center [1267, 29] width 55 height 38
